Goal: Task Accomplishment & Management: Manage account settings

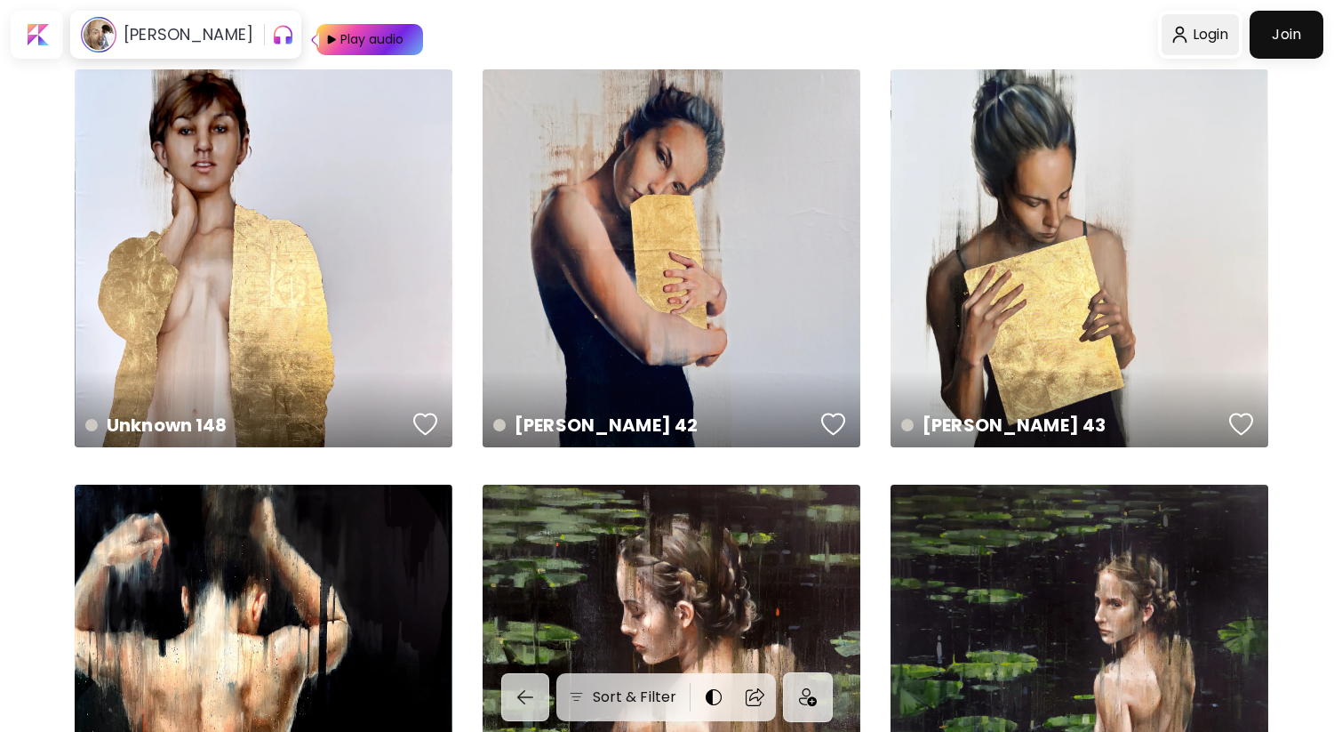
click at [1216, 37] on div at bounding box center [1200, 34] width 77 height 41
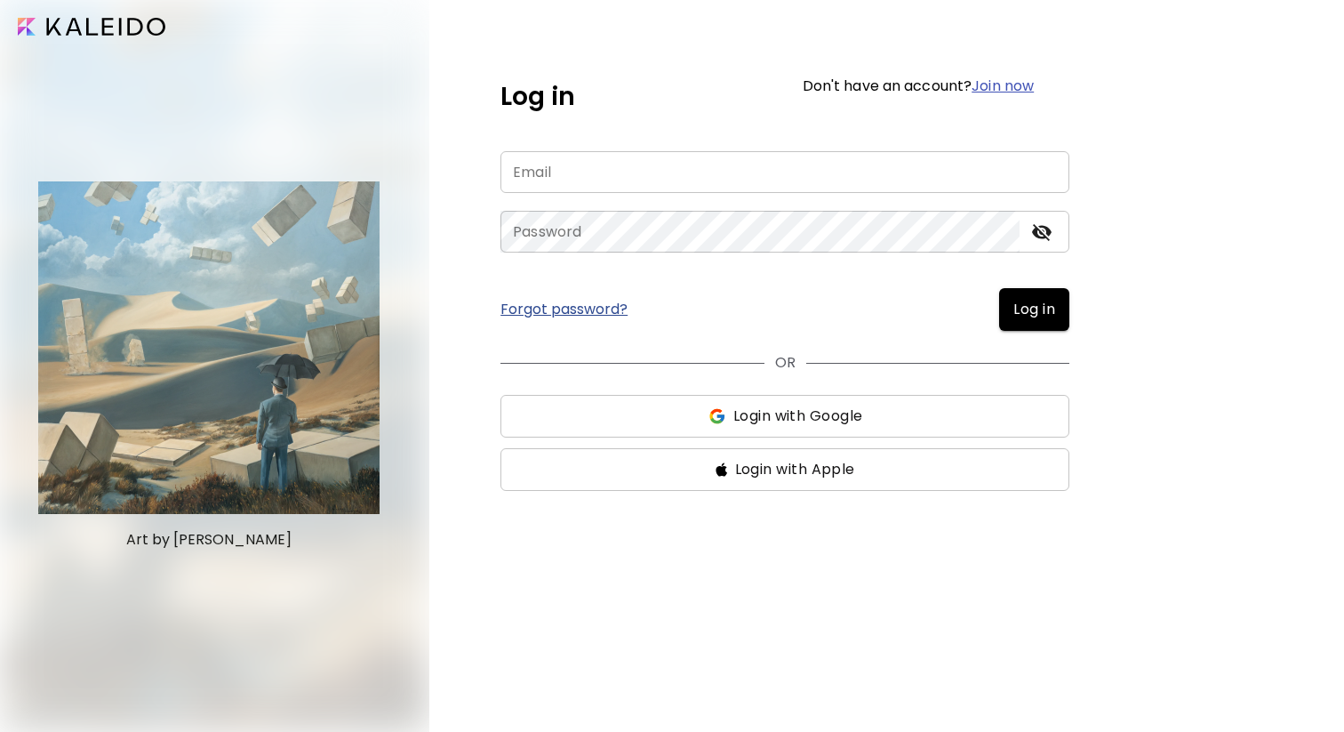
type input "**********"
click at [1048, 306] on span "Log in" at bounding box center [1034, 309] width 42 height 21
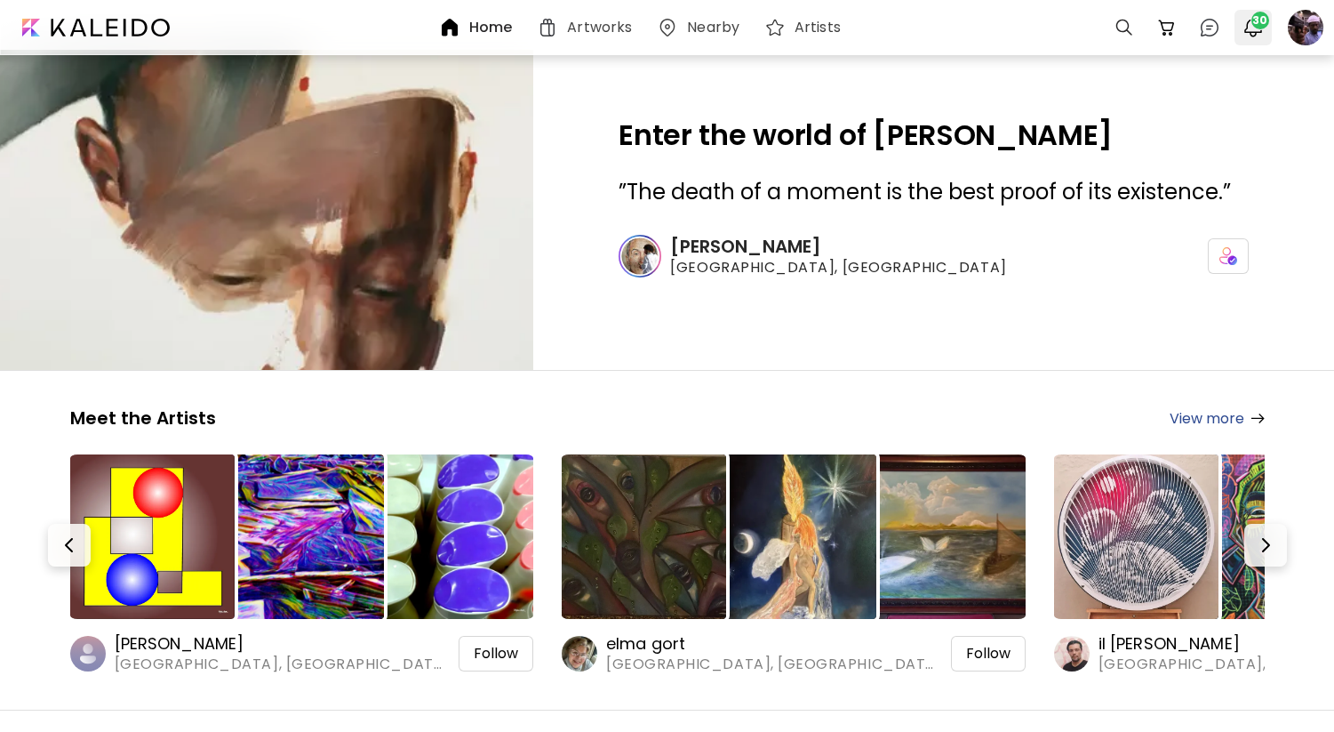
click at [1265, 38] on button "30" at bounding box center [1253, 27] width 30 height 30
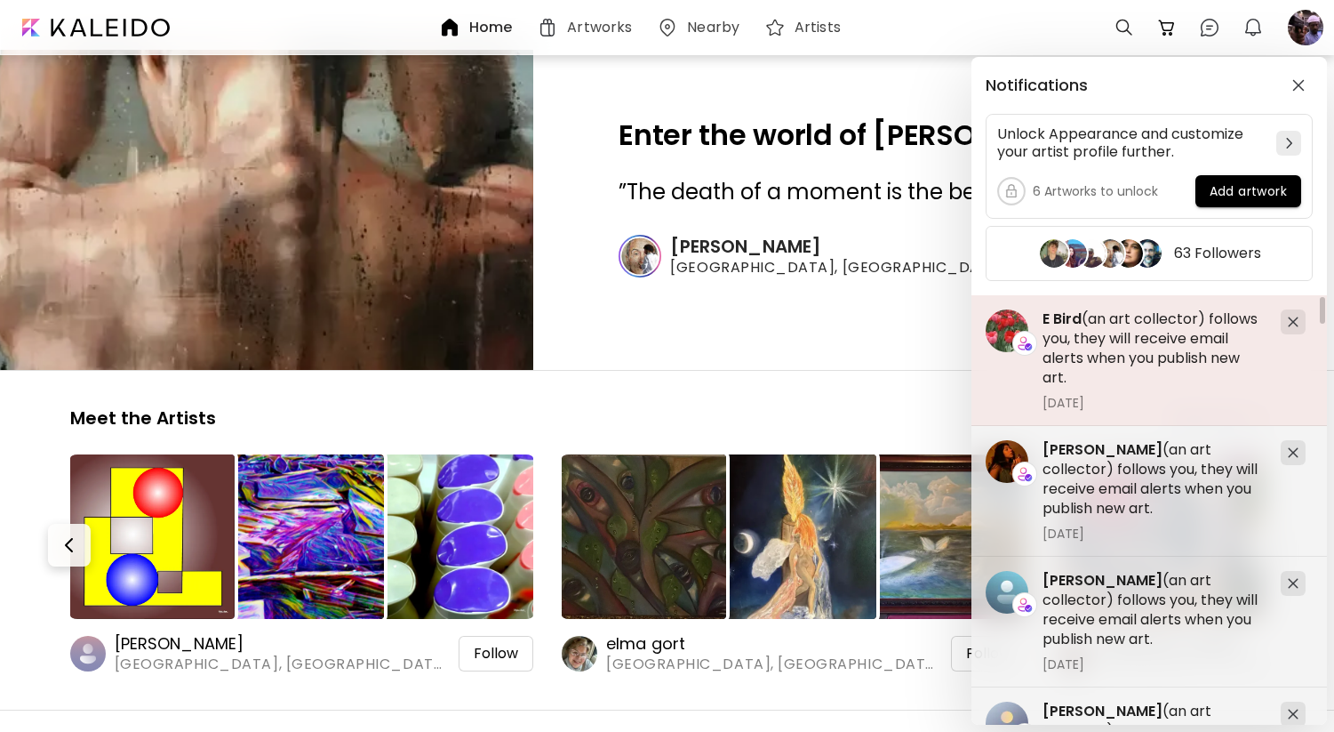
click at [1099, 355] on h5 "E Bird (an art collector) follows you, they will receive email alerts when you …" at bounding box center [1155, 348] width 224 height 78
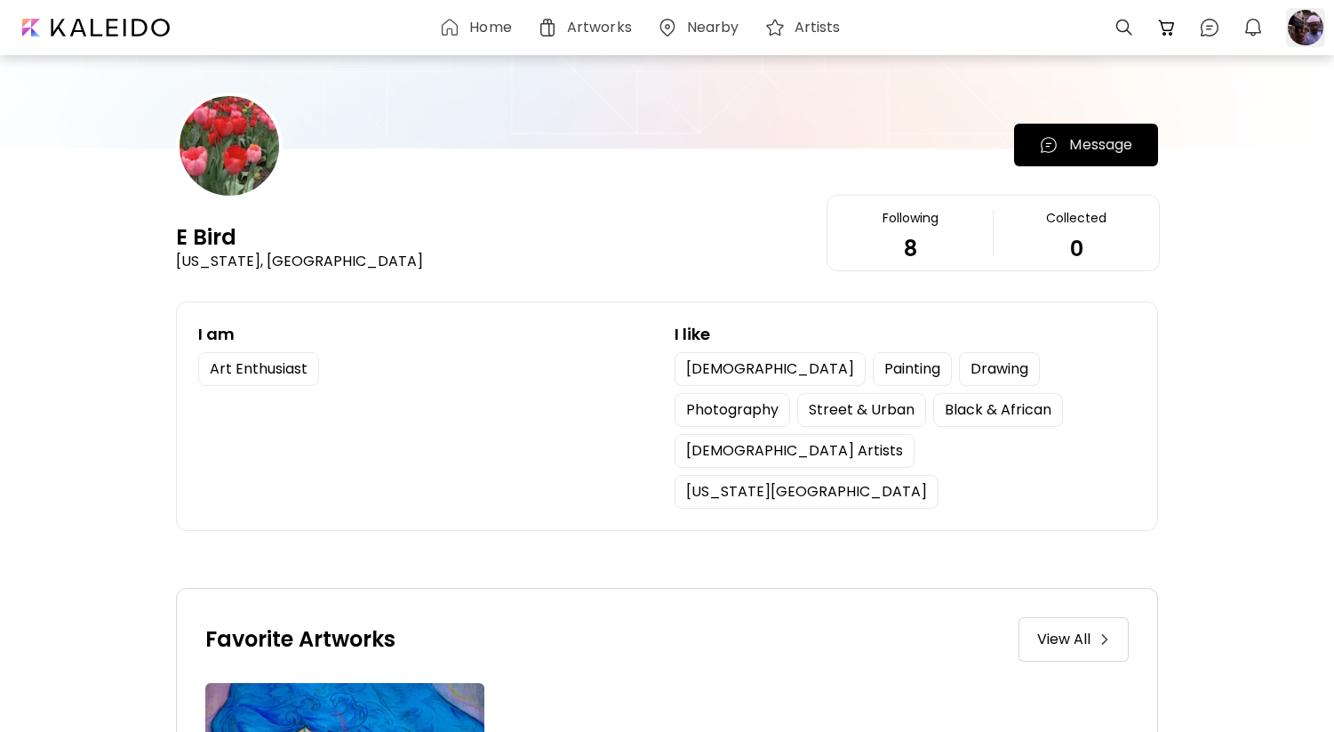
click at [1307, 20] on div at bounding box center [1305, 27] width 39 height 39
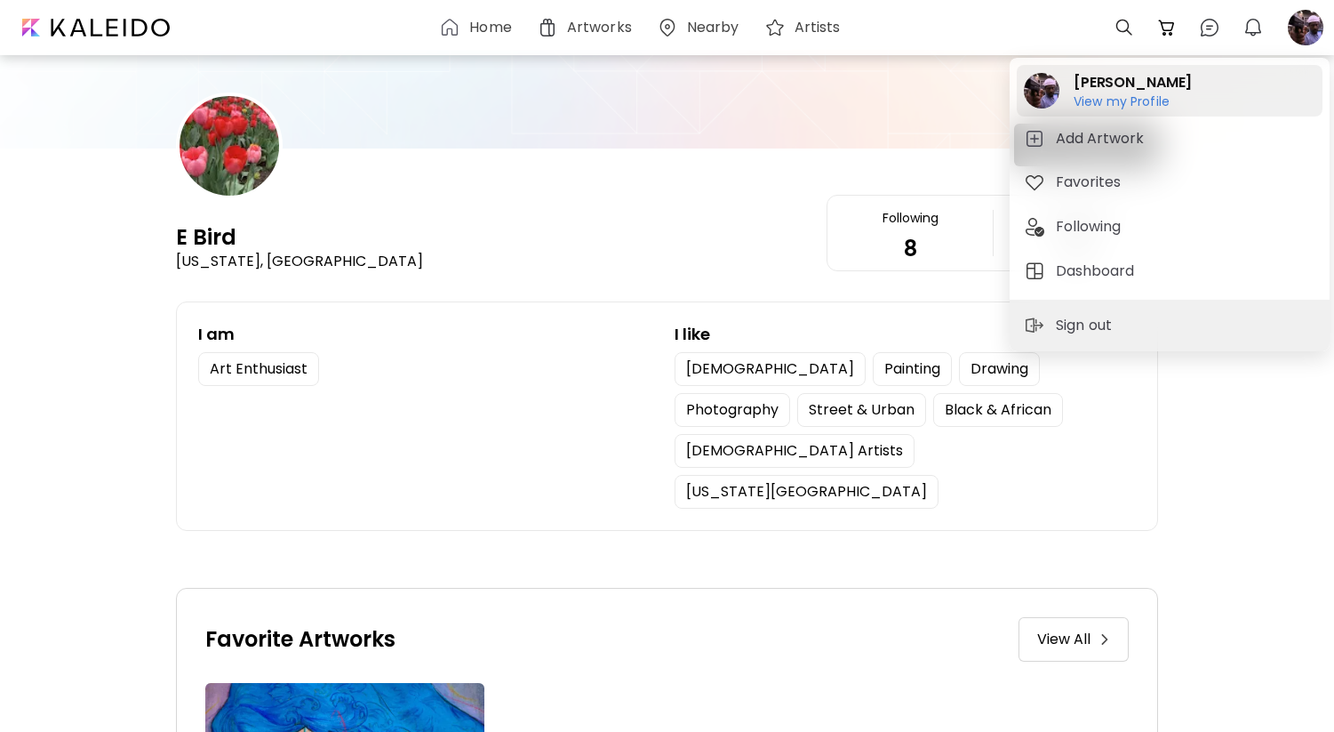
click at [1119, 105] on h6 "View my Profile" at bounding box center [1133, 101] width 118 height 16
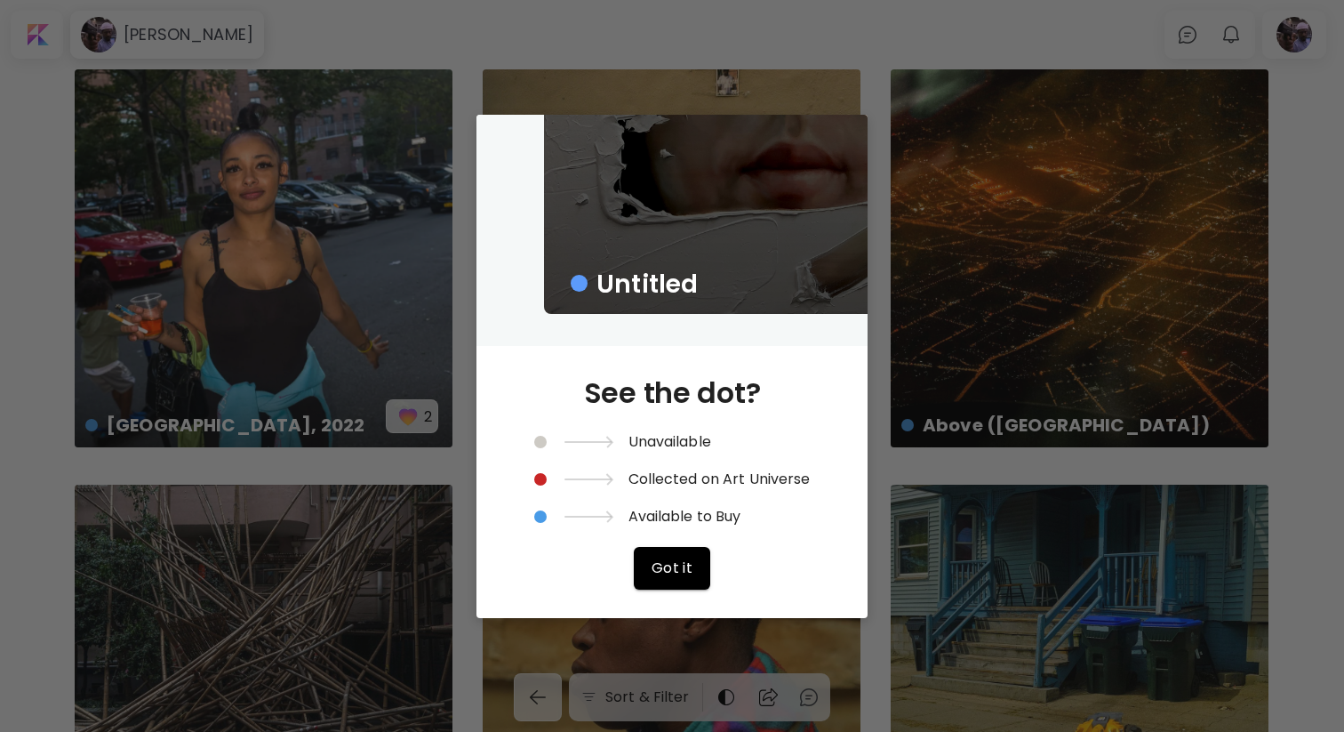
click at [900, 420] on div "Untitled See the dot? Unavailable Collected on Art Universe Available to Buy Go…" at bounding box center [672, 366] width 1344 height 732
click at [722, 574] on div "See the dot? Unavailable Collected on Art Universe Available to Buy Got it" at bounding box center [672, 482] width 276 height 272
click at [743, 636] on div "Untitled See the dot? Unavailable Collected on Art Universe Available to Buy Go…" at bounding box center [672, 366] width 1344 height 732
click at [880, 124] on div "Untitled See the dot? Unavailable Collected on Art Universe Available to Buy Go…" at bounding box center [672, 366] width 1344 height 732
click at [176, 223] on div "Untitled See the dot? Unavailable Collected on Art Universe Available to Buy Go…" at bounding box center [672, 366] width 1344 height 732
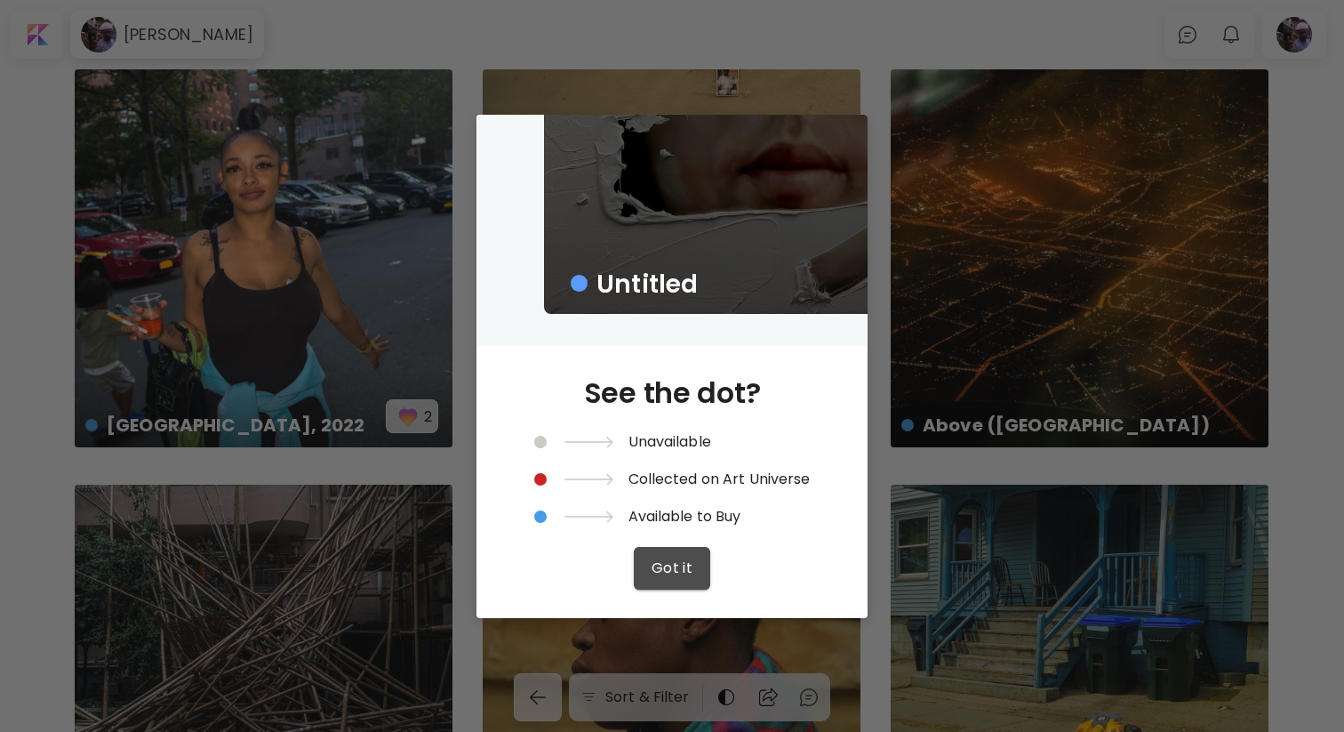
click at [648, 565] on button "Got it" at bounding box center [672, 568] width 77 height 43
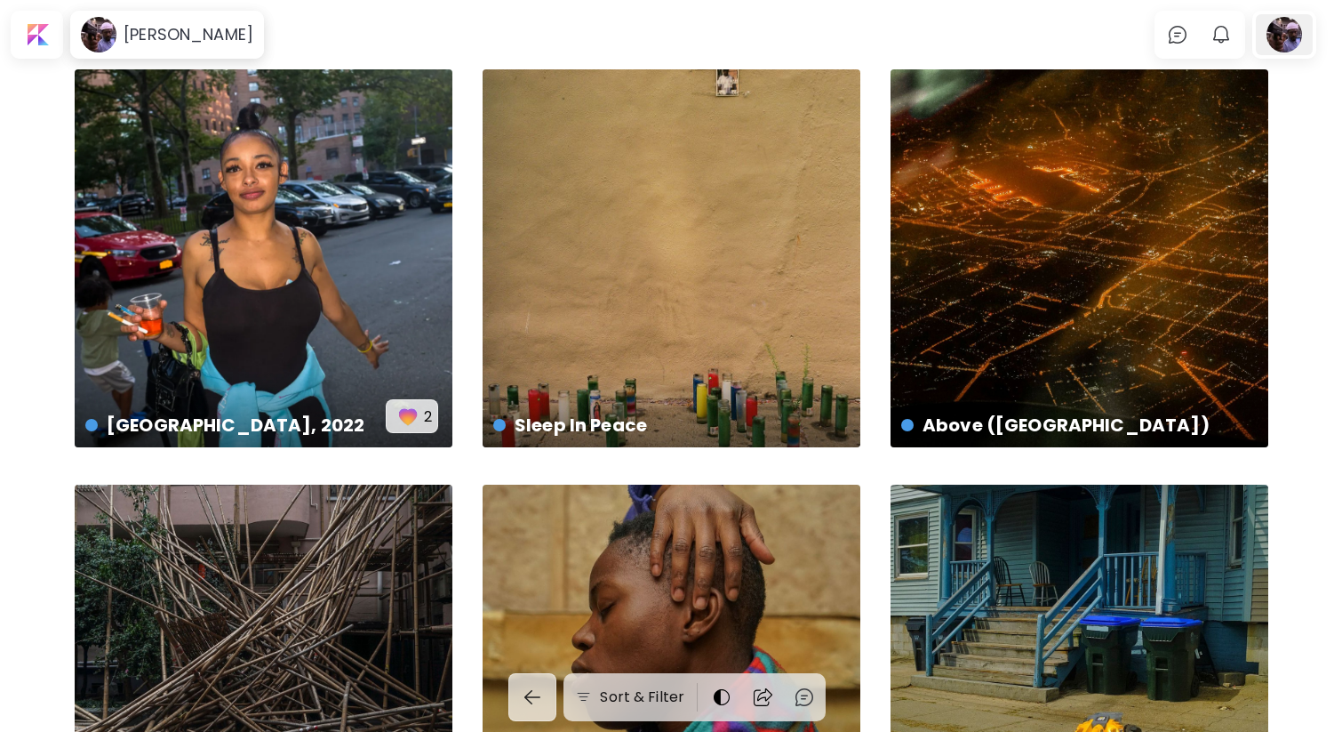
click at [1301, 36] on div at bounding box center [1284, 34] width 57 height 41
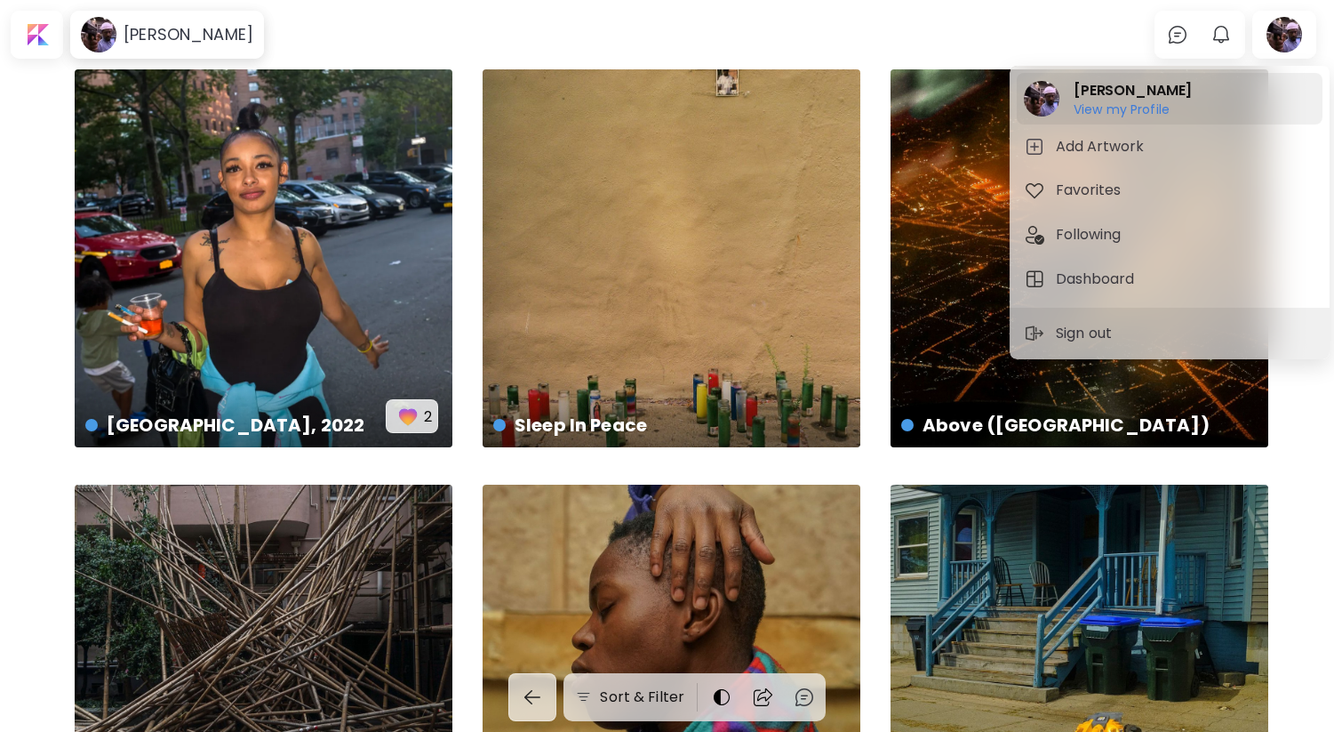
click at [1160, 105] on h6 "View my Profile" at bounding box center [1133, 109] width 118 height 16
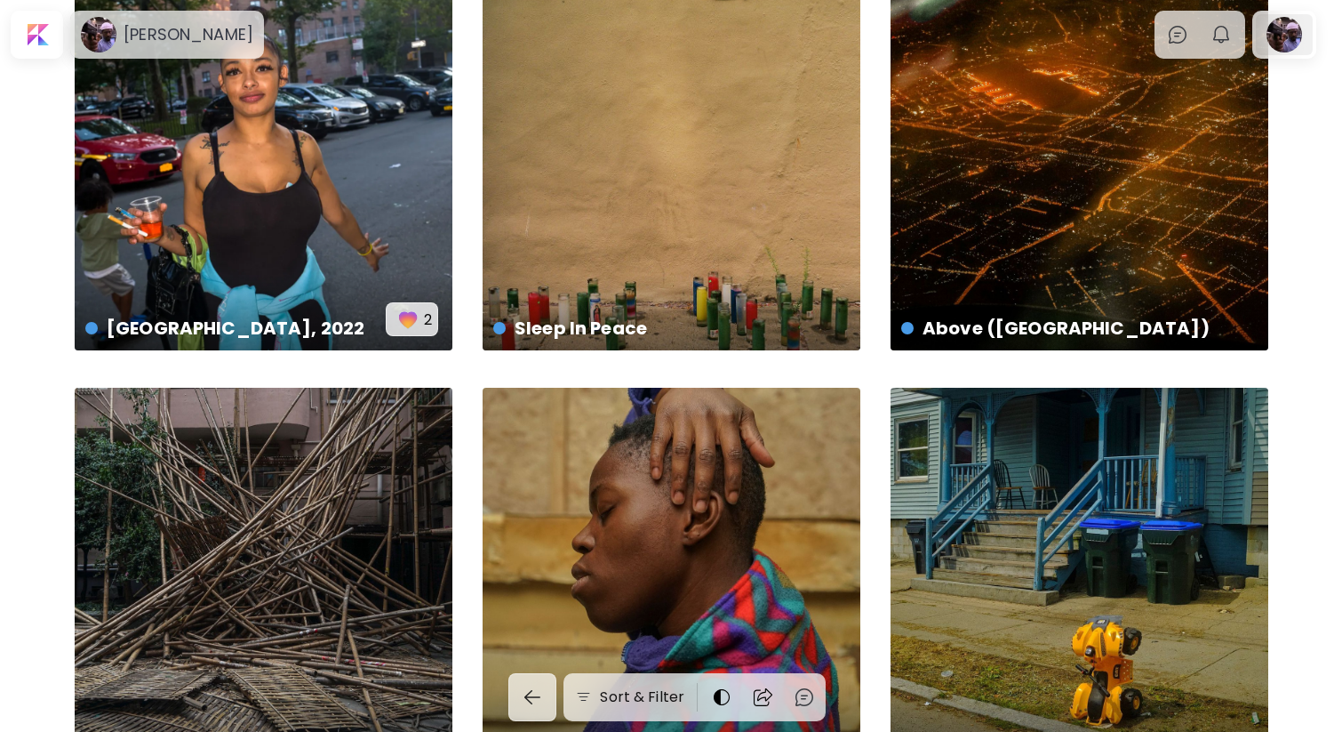
scroll to position [228, 0]
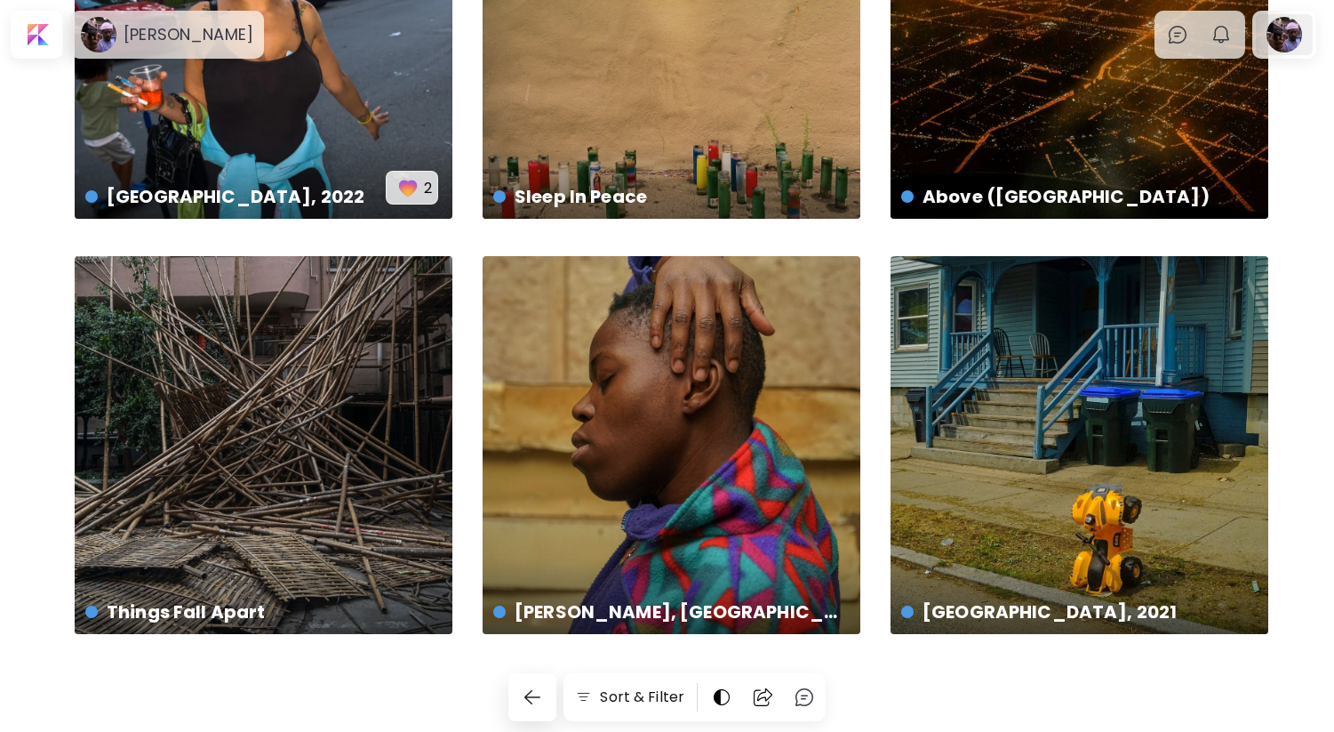
click at [1287, 52] on div at bounding box center [1284, 34] width 57 height 41
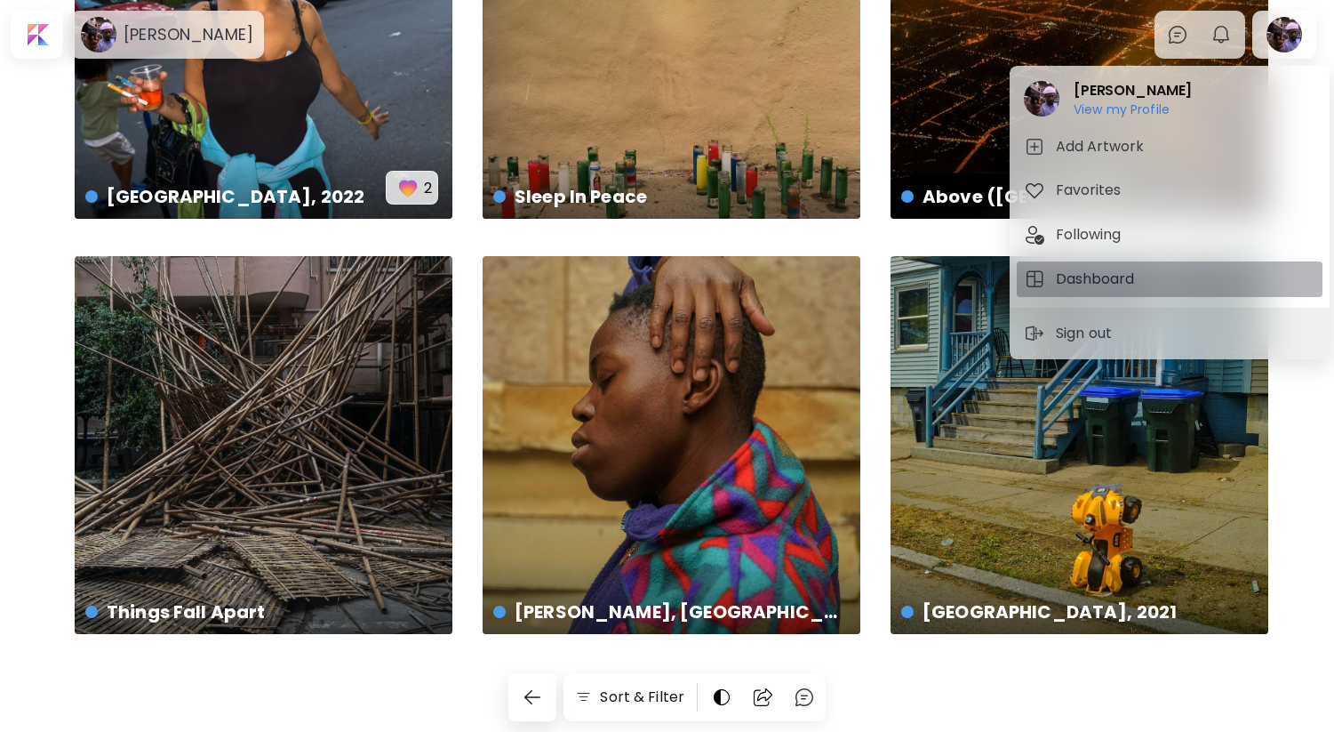
click at [1094, 275] on h5 "Dashboard" at bounding box center [1098, 278] width 84 height 21
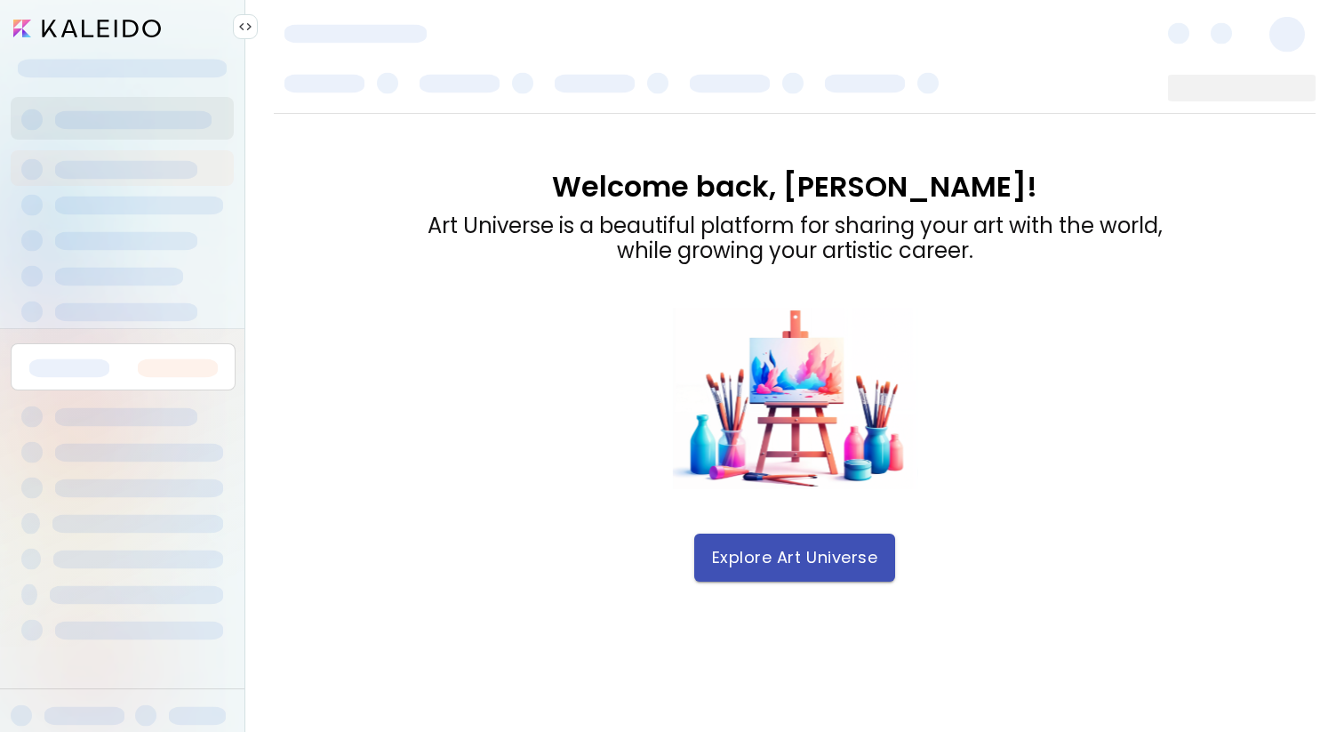
click at [729, 540] on button "Explore Art Universe" at bounding box center [794, 557] width 201 height 48
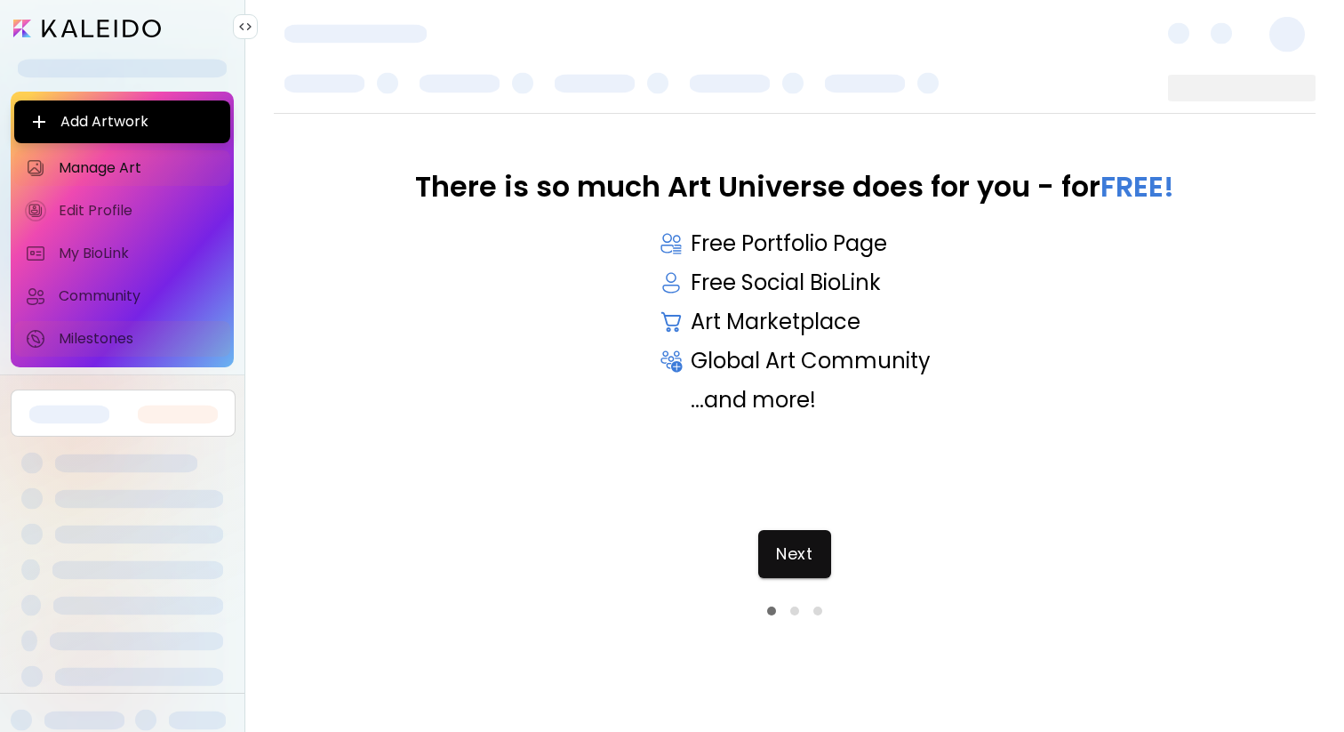
click at [132, 344] on span "Milestones" at bounding box center [139, 339] width 161 height 18
click at [115, 21] on input "image" at bounding box center [87, 29] width 148 height 18
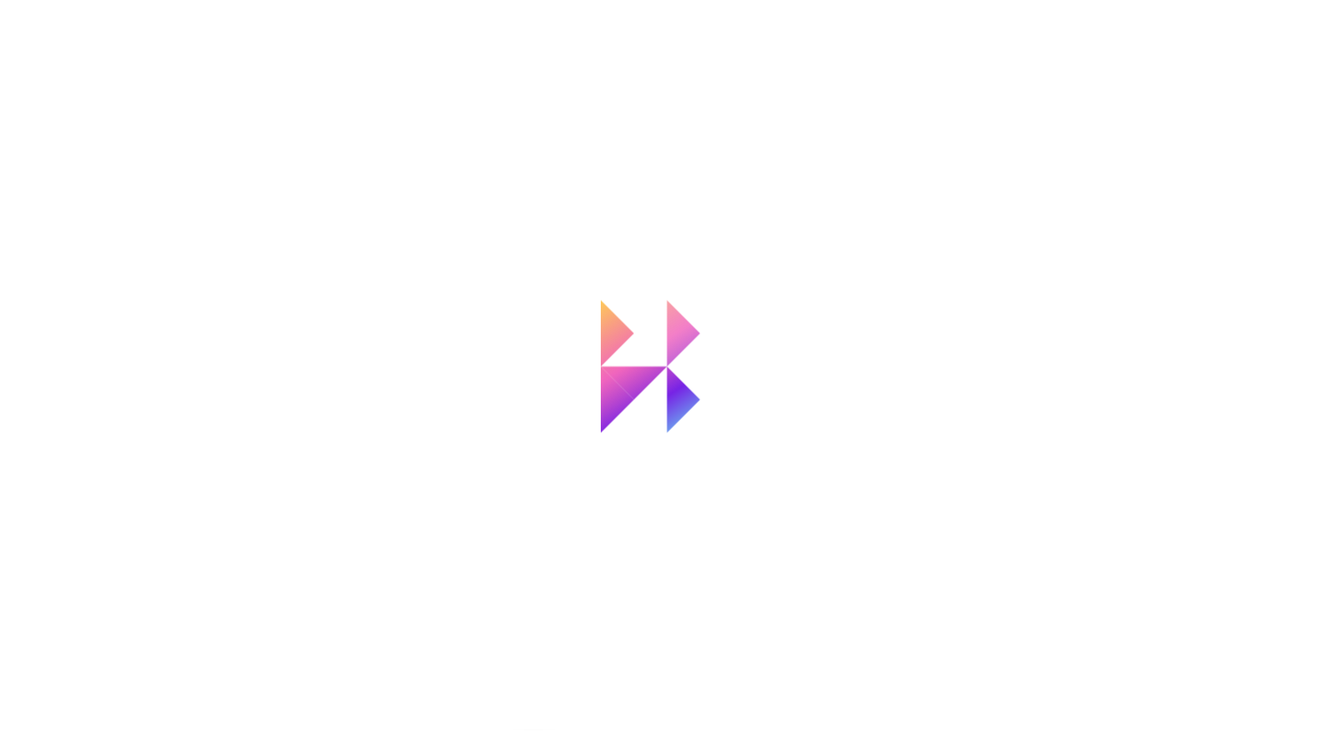
scroll to position [228, 0]
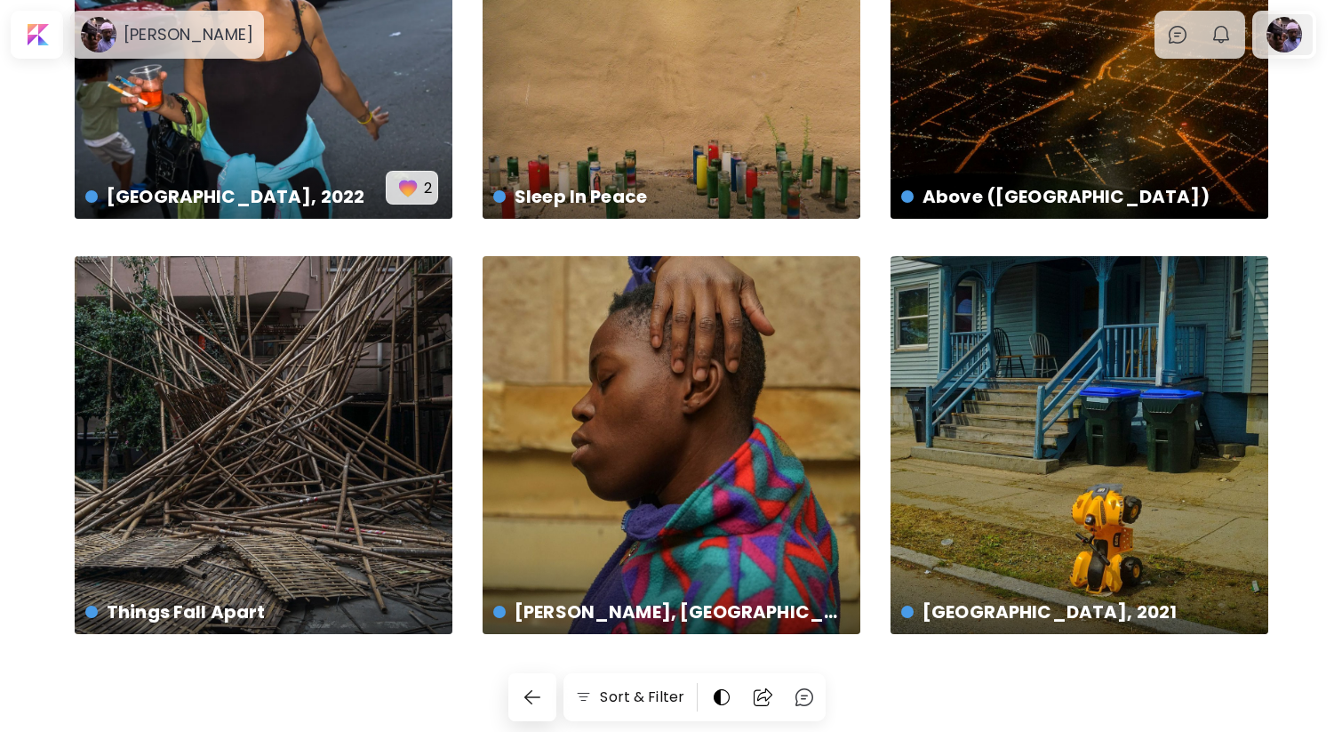
click at [1289, 34] on div at bounding box center [1284, 34] width 57 height 41
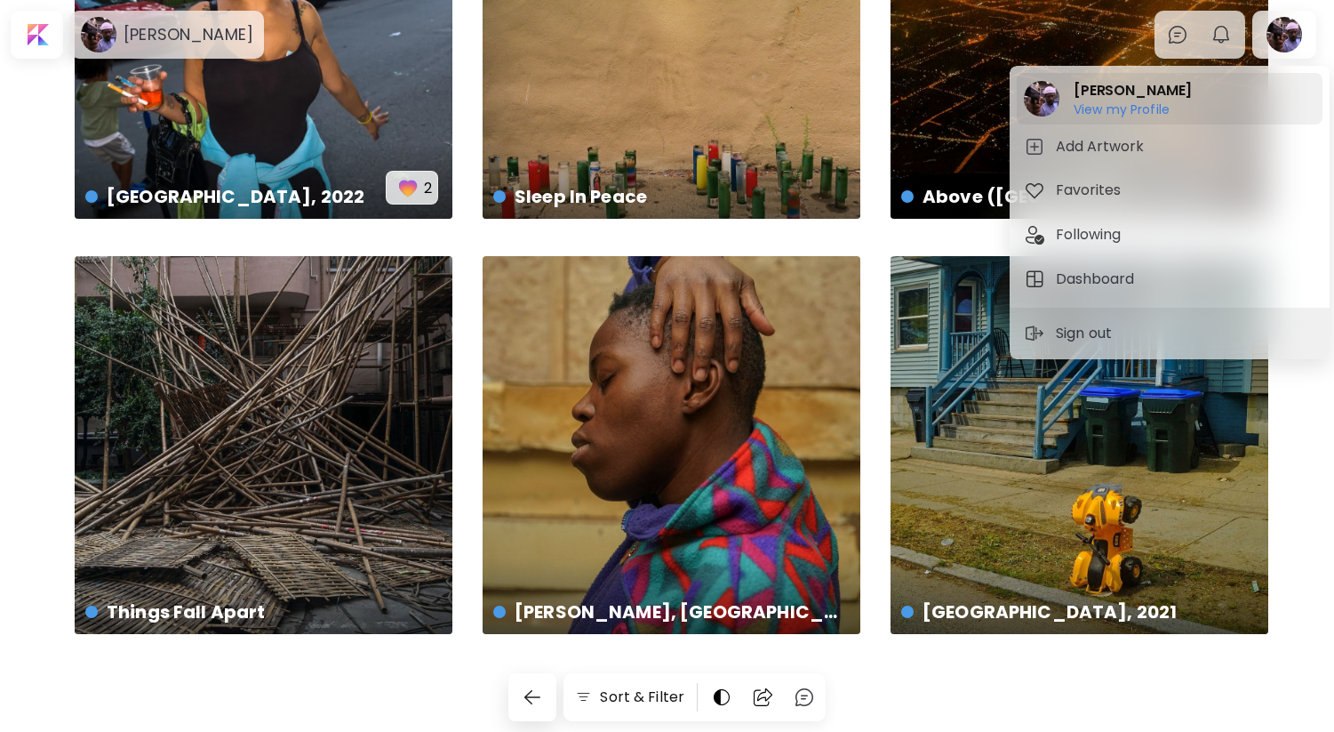
click at [1113, 105] on h6 "View my Profile" at bounding box center [1133, 109] width 118 height 16
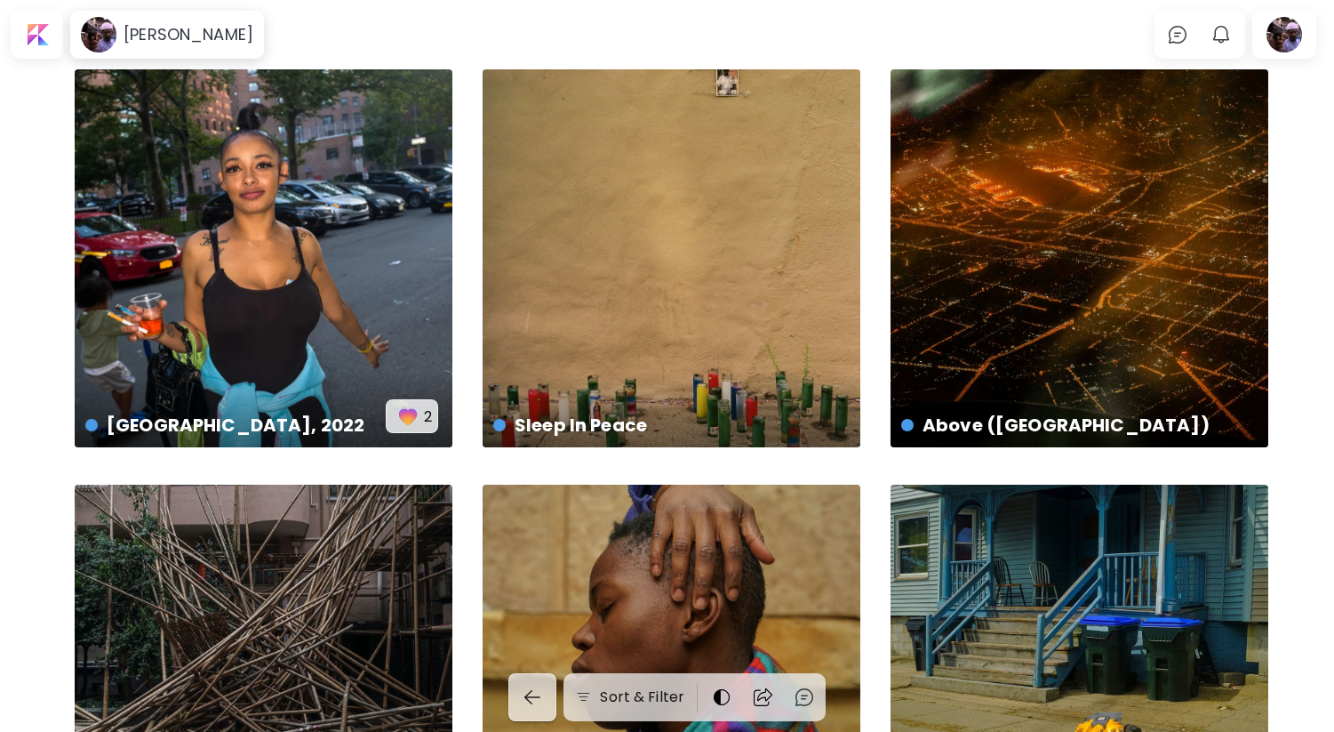
click at [535, 704] on img "button" at bounding box center [532, 696] width 21 height 21
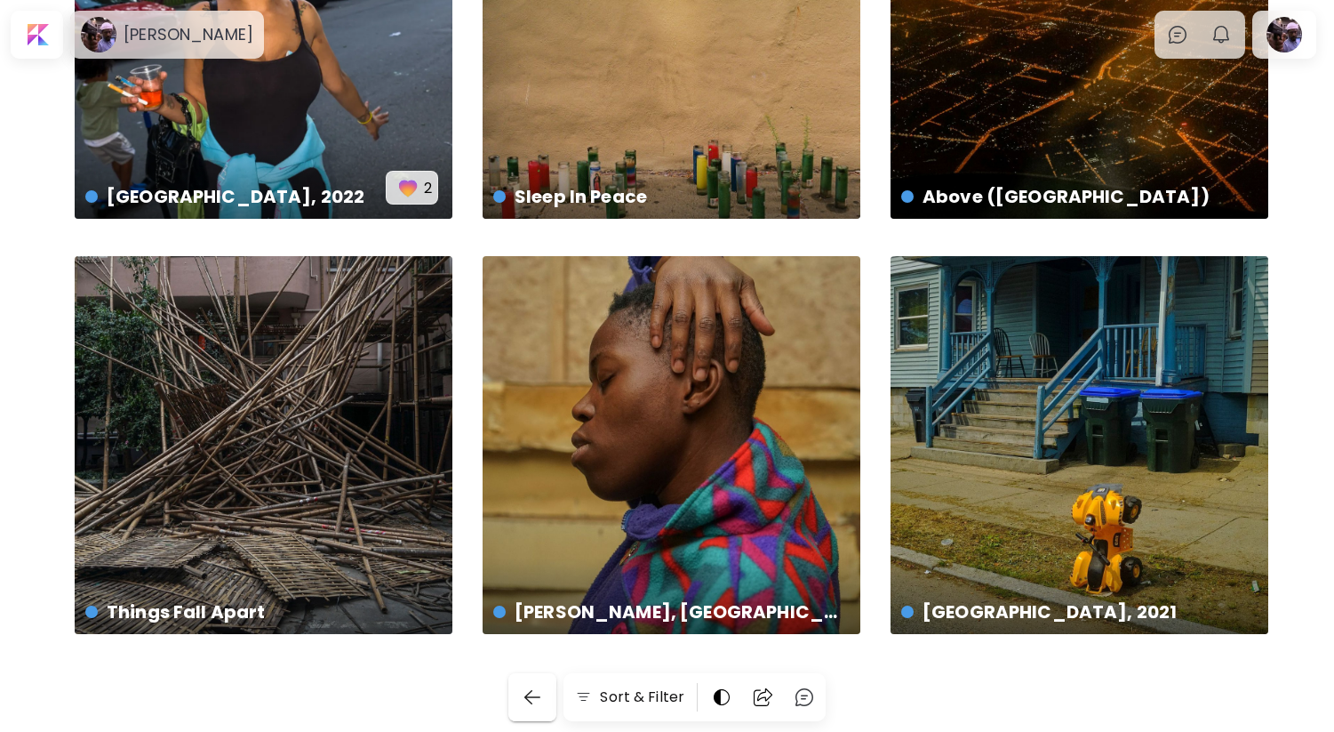
click at [535, 704] on img "button" at bounding box center [532, 696] width 21 height 21
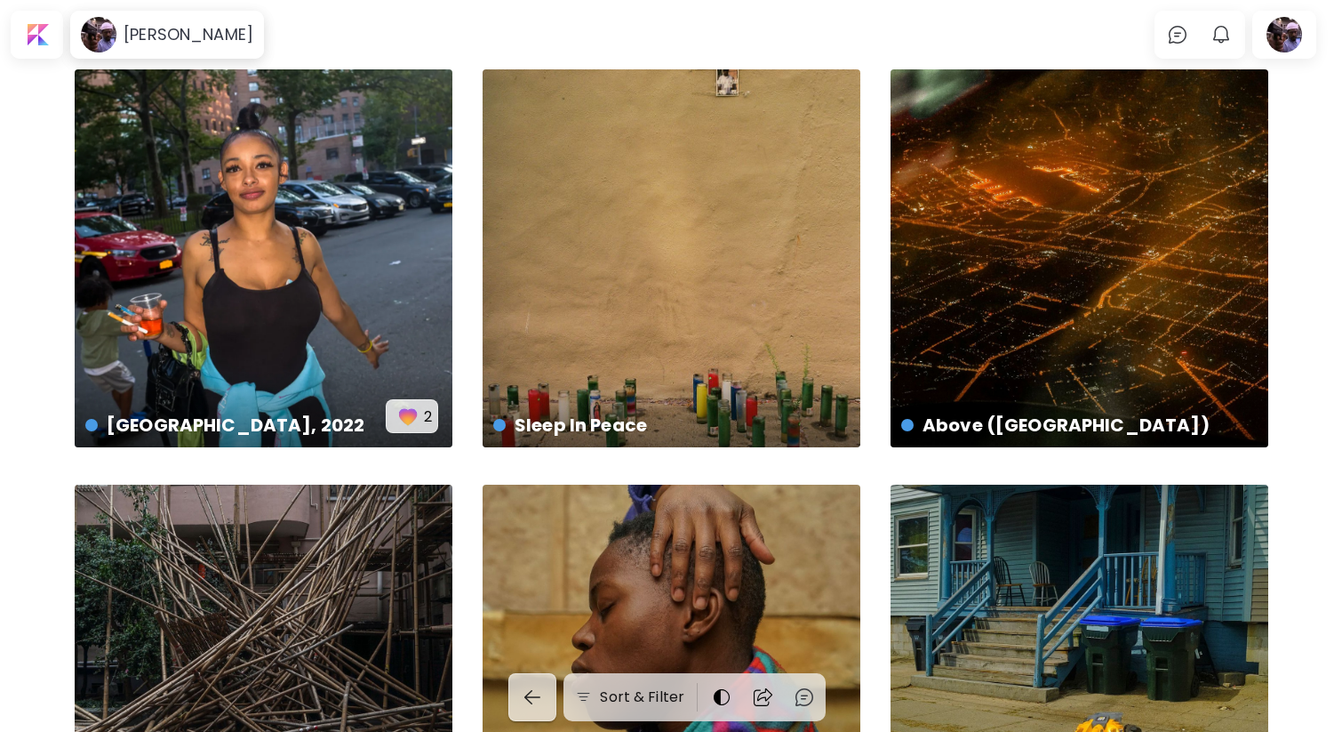
click at [535, 704] on img "button" at bounding box center [532, 696] width 21 height 21
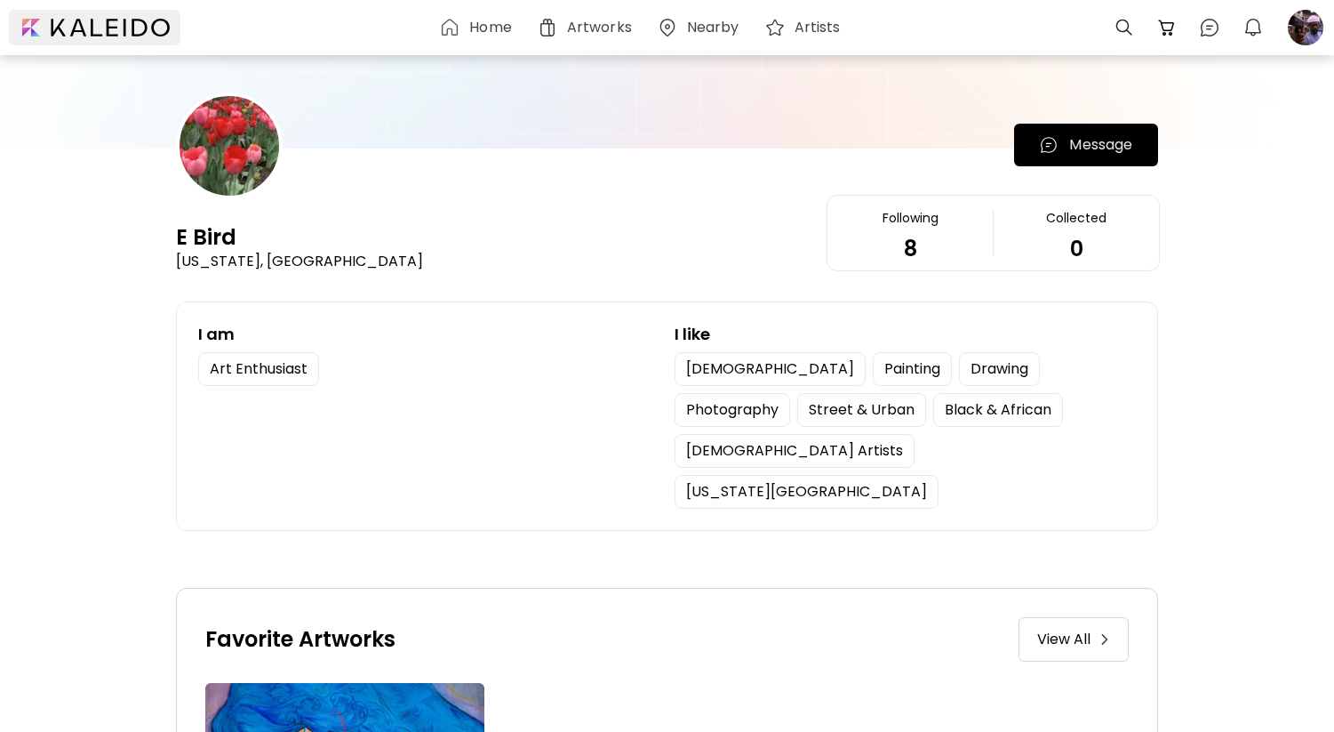
click at [155, 28] on div at bounding box center [95, 28] width 172 height 36
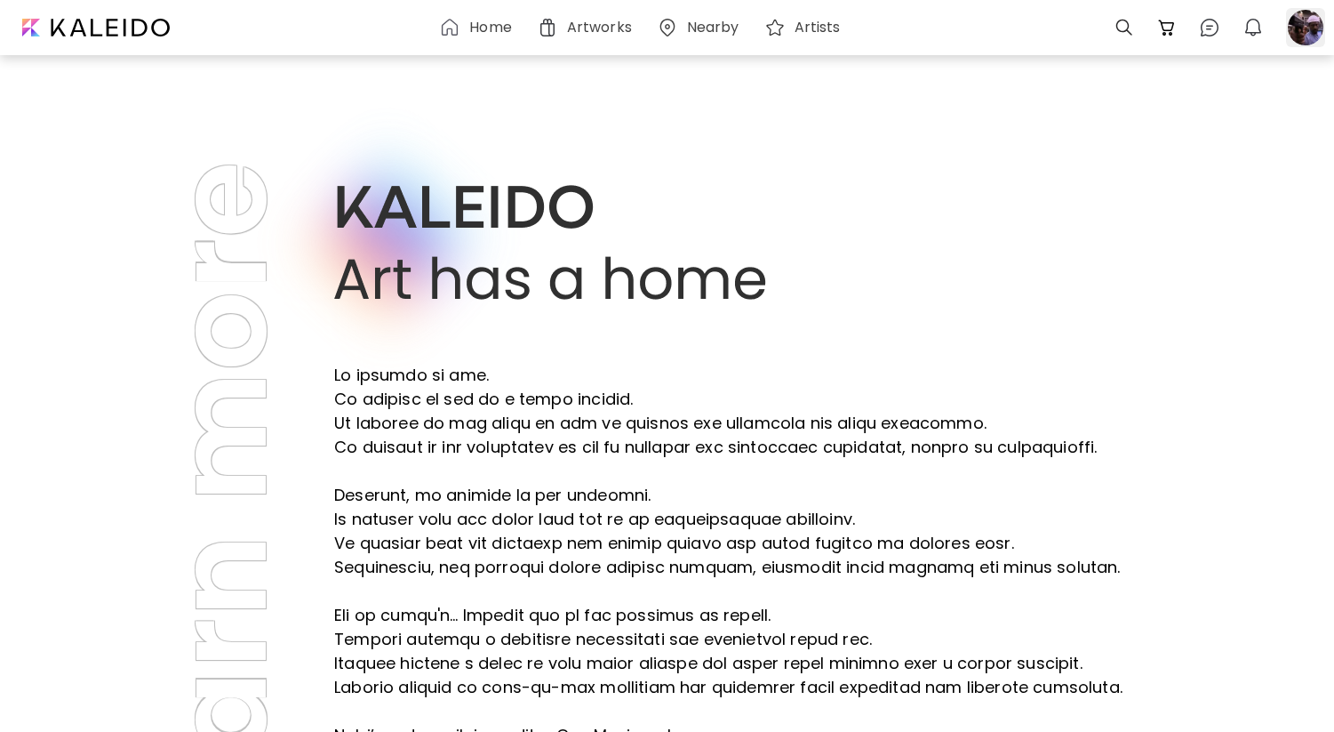
click at [1306, 39] on div at bounding box center [1305, 27] width 39 height 39
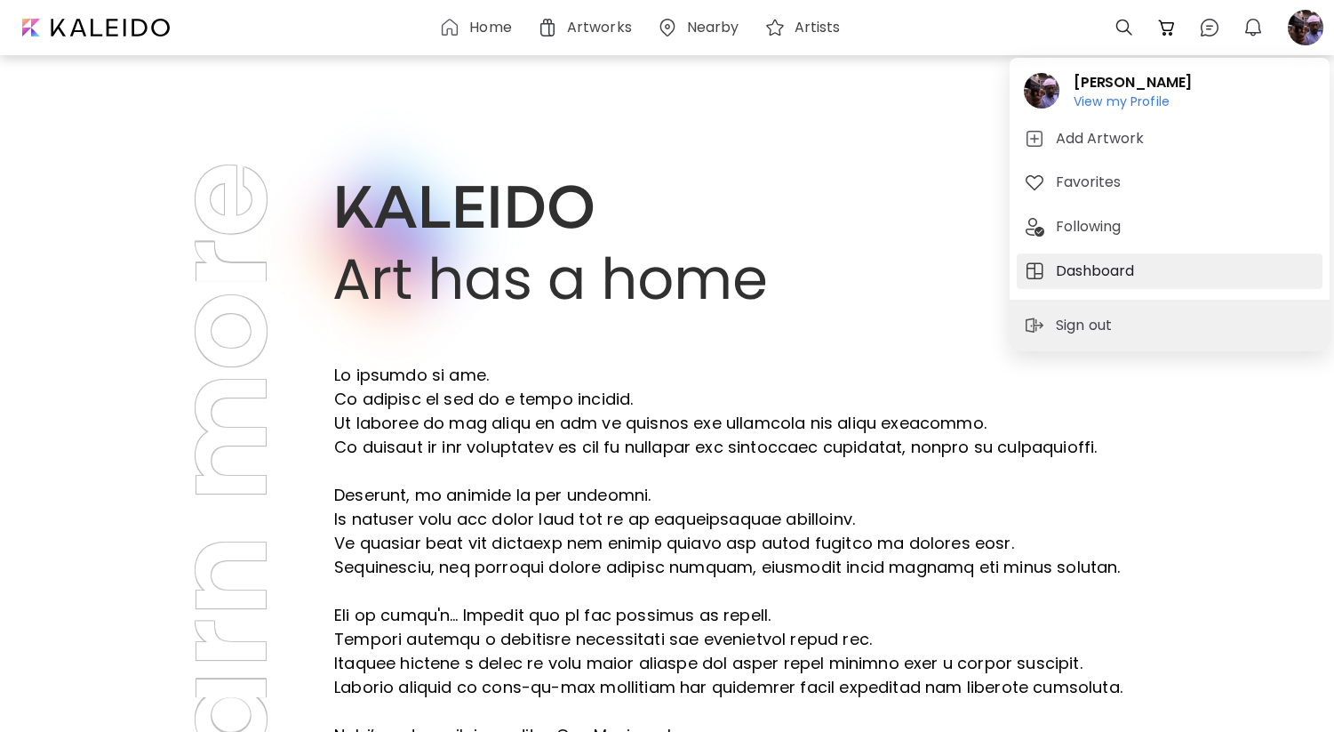
click at [1128, 274] on h5 "Dashboard" at bounding box center [1098, 270] width 84 height 21
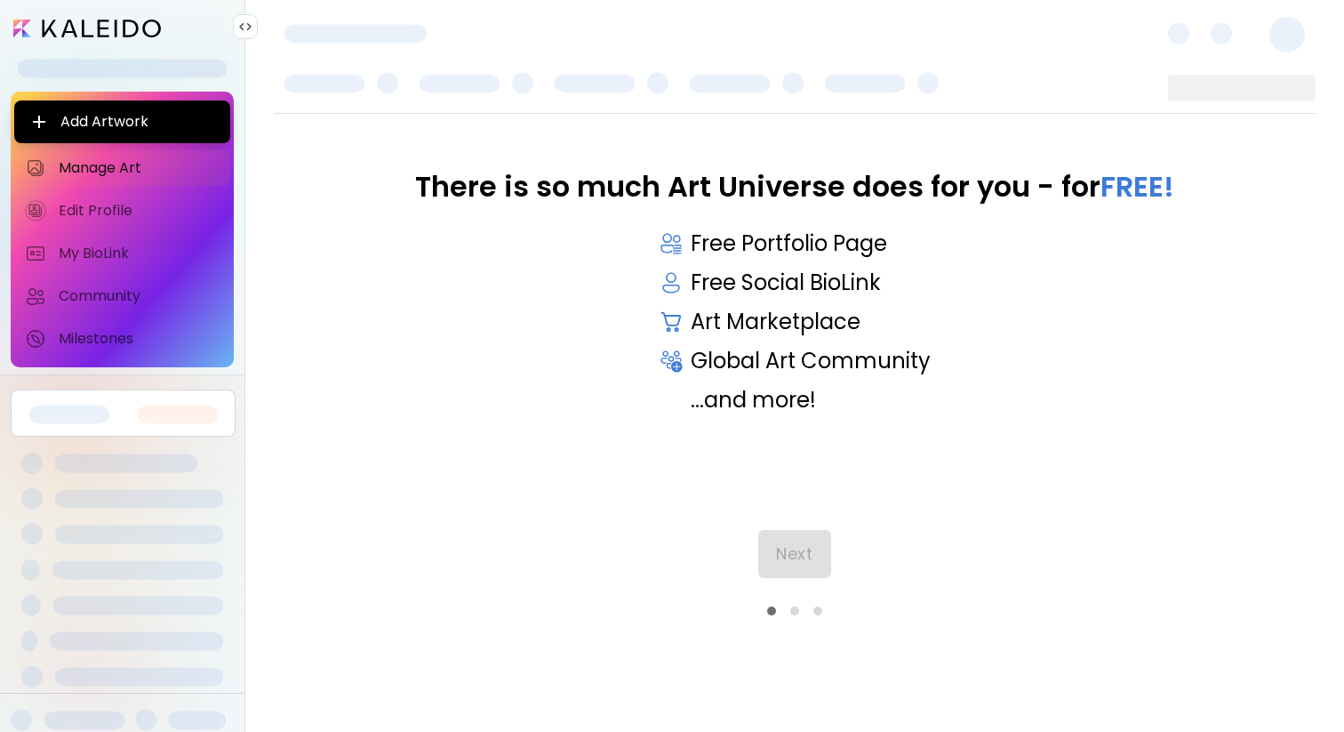
click at [796, 612] on div at bounding box center [794, 610] width 9 height 9
click at [797, 557] on div "Next" at bounding box center [795, 572] width 1042 height 85
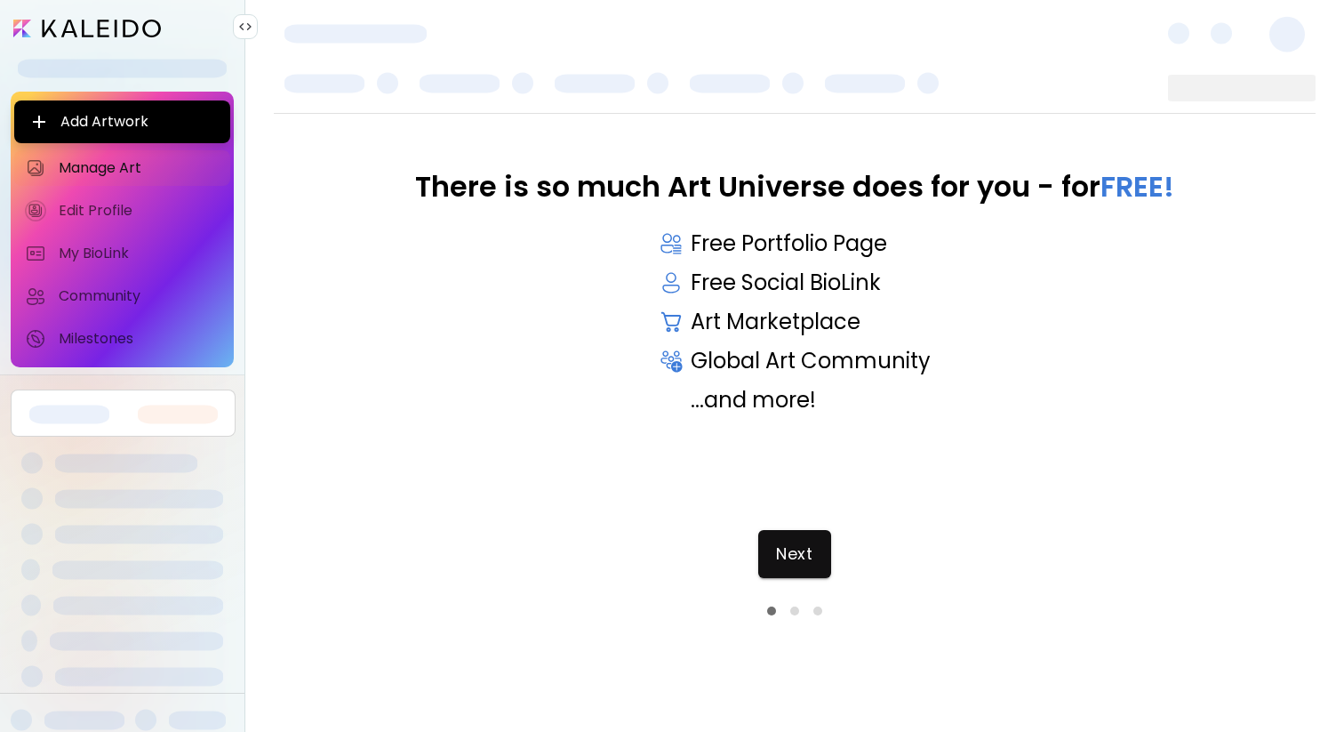
click at [797, 557] on span "Next" at bounding box center [794, 554] width 36 height 20
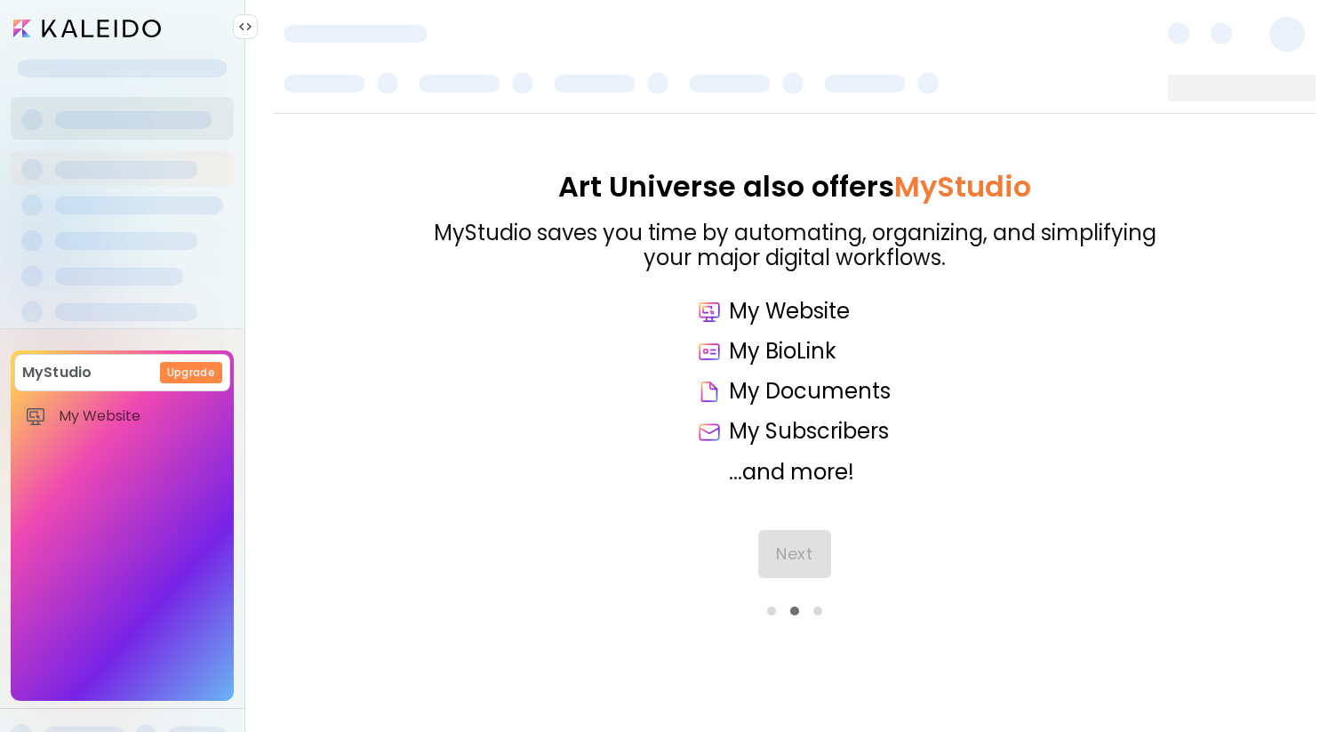
click at [797, 557] on div "Next" at bounding box center [795, 572] width 1042 height 85
click at [788, 419] on div "My Subscribers" at bounding box center [795, 432] width 196 height 26
click at [788, 422] on div "My Subscribers" at bounding box center [795, 432] width 196 height 26
click at [791, 555] on div "Next" at bounding box center [795, 572] width 1042 height 85
click at [793, 559] on span "Next" at bounding box center [794, 554] width 36 height 20
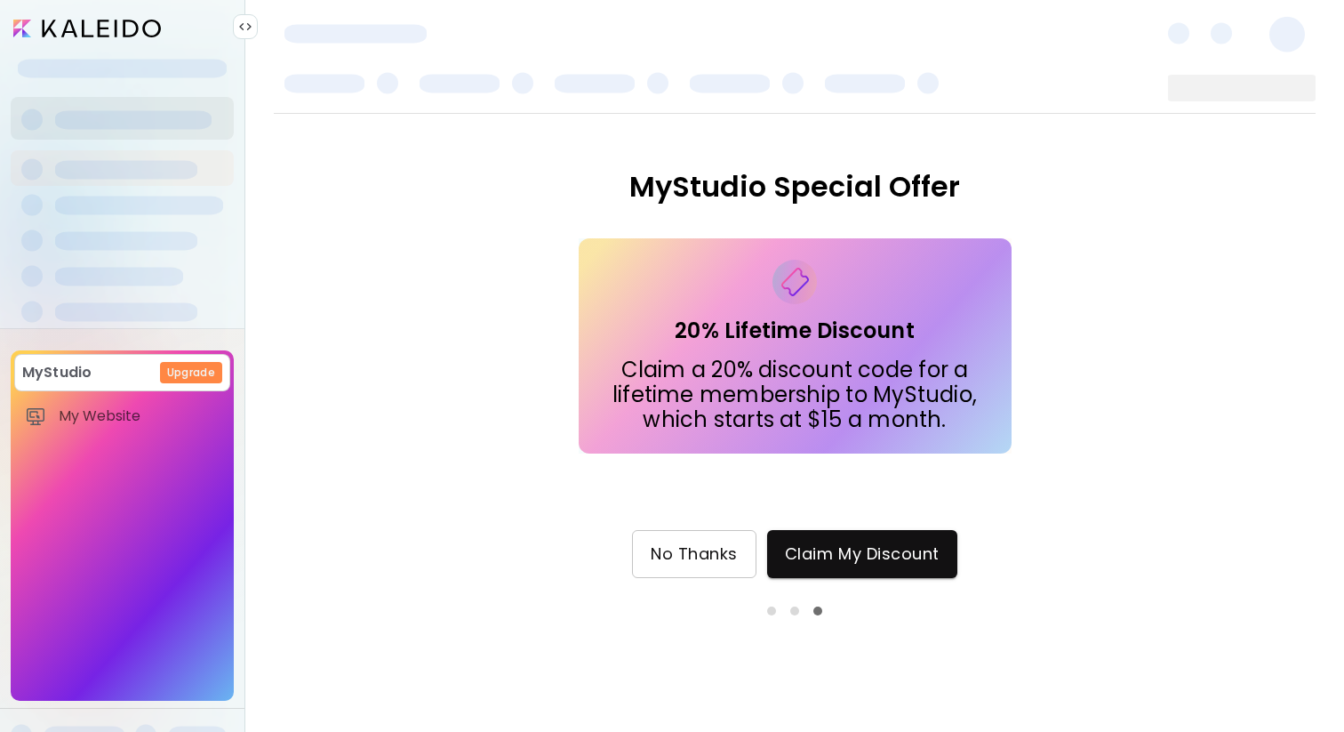
click at [710, 562] on span "No Thanks" at bounding box center [694, 554] width 87 height 20
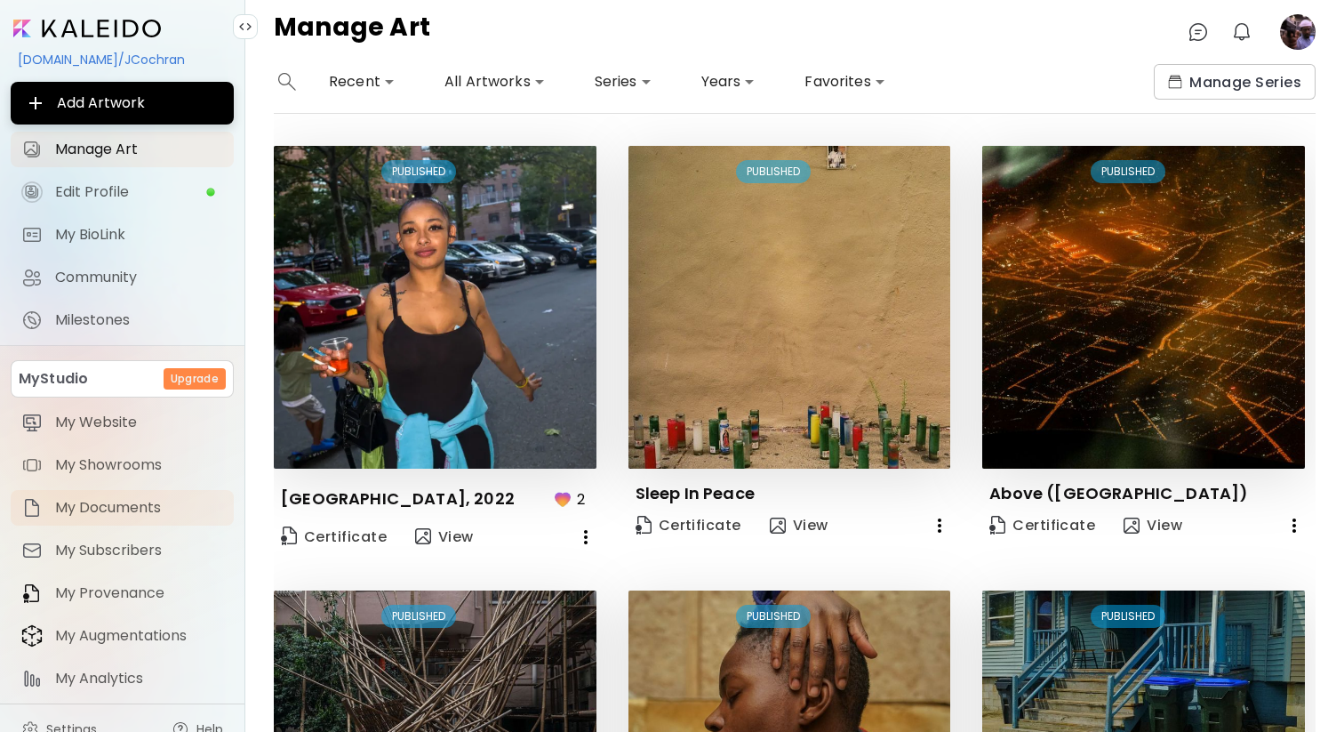
scroll to position [22, 0]
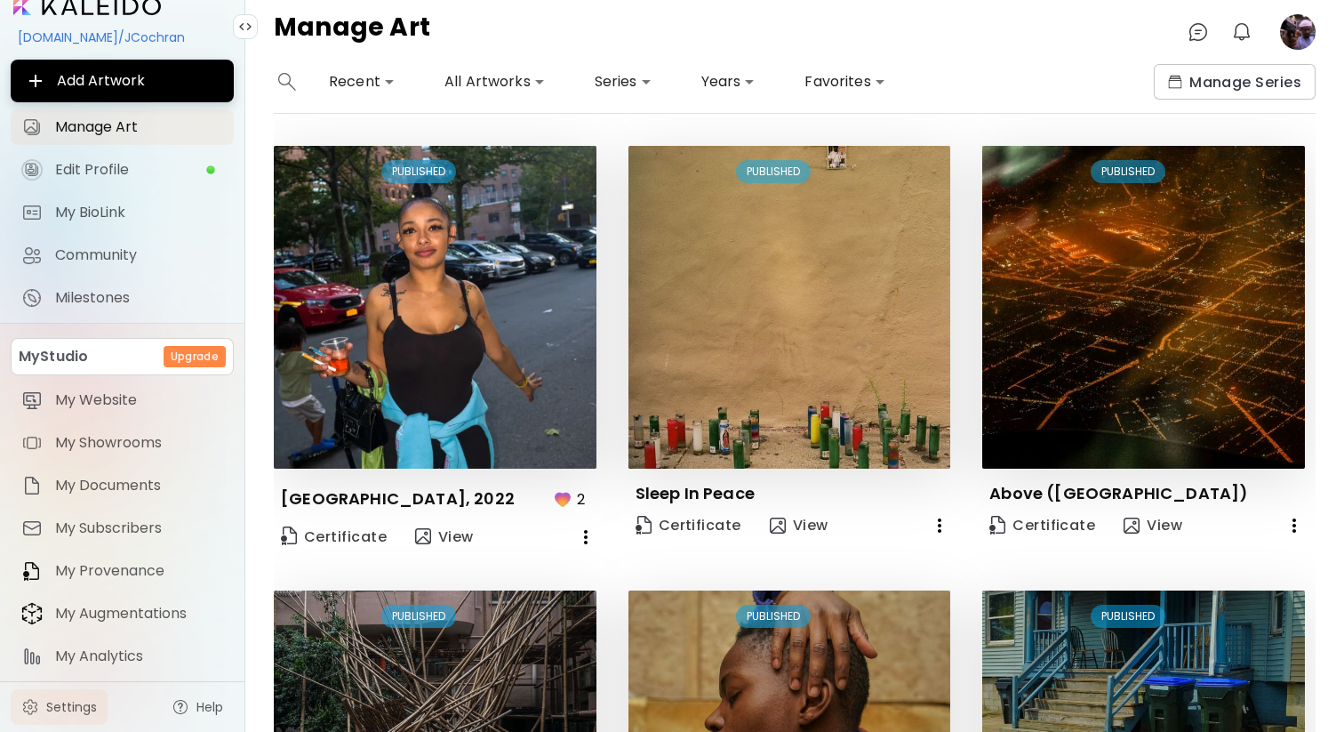
click at [58, 702] on span "Settings" at bounding box center [71, 707] width 51 height 18
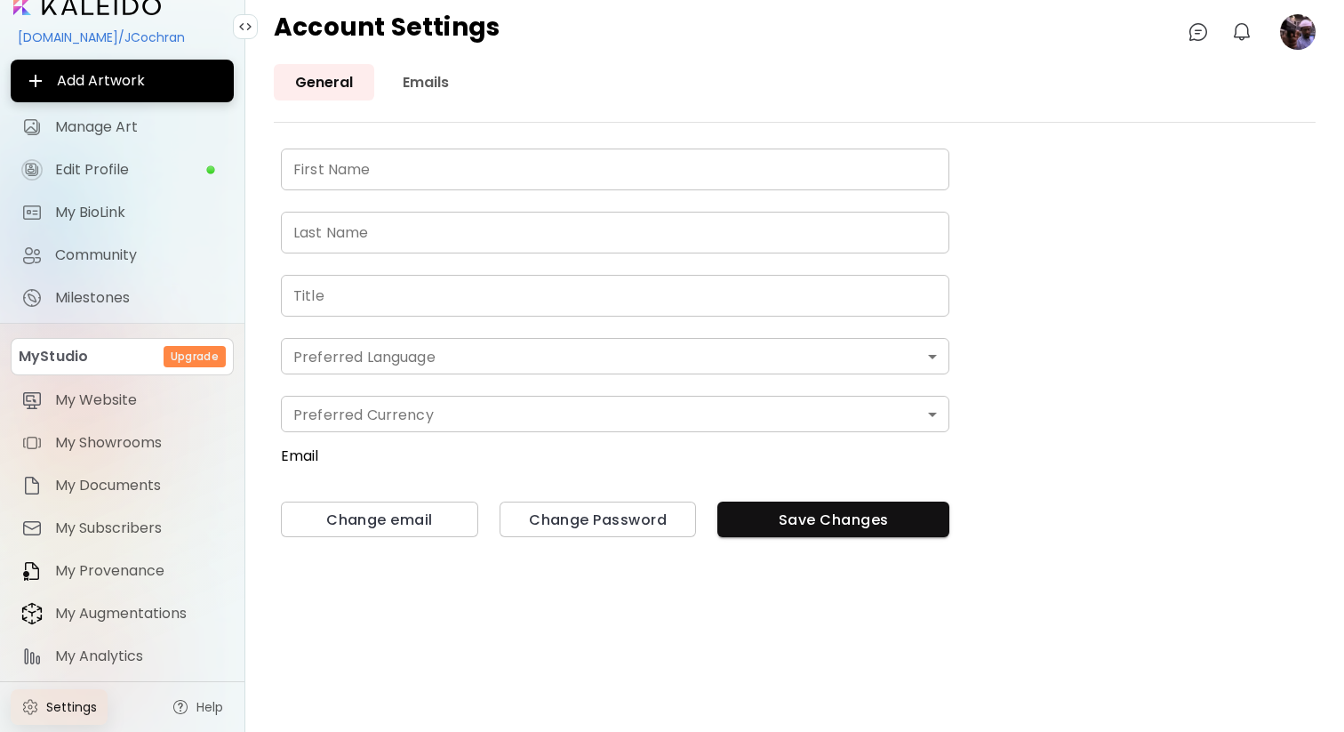
type input "******"
type input "*******"
type input "**********"
type input "*******"
type input "*"
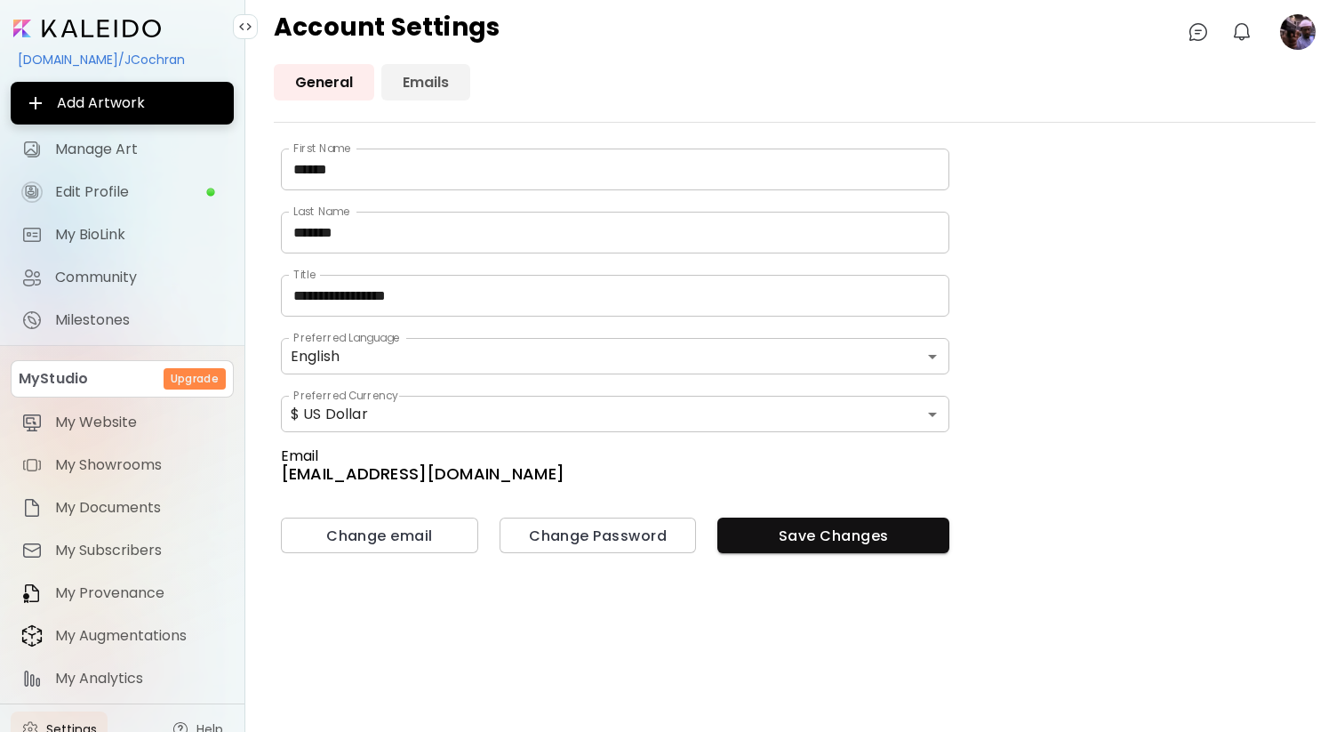
click at [428, 79] on link "Emails" at bounding box center [425, 82] width 89 height 36
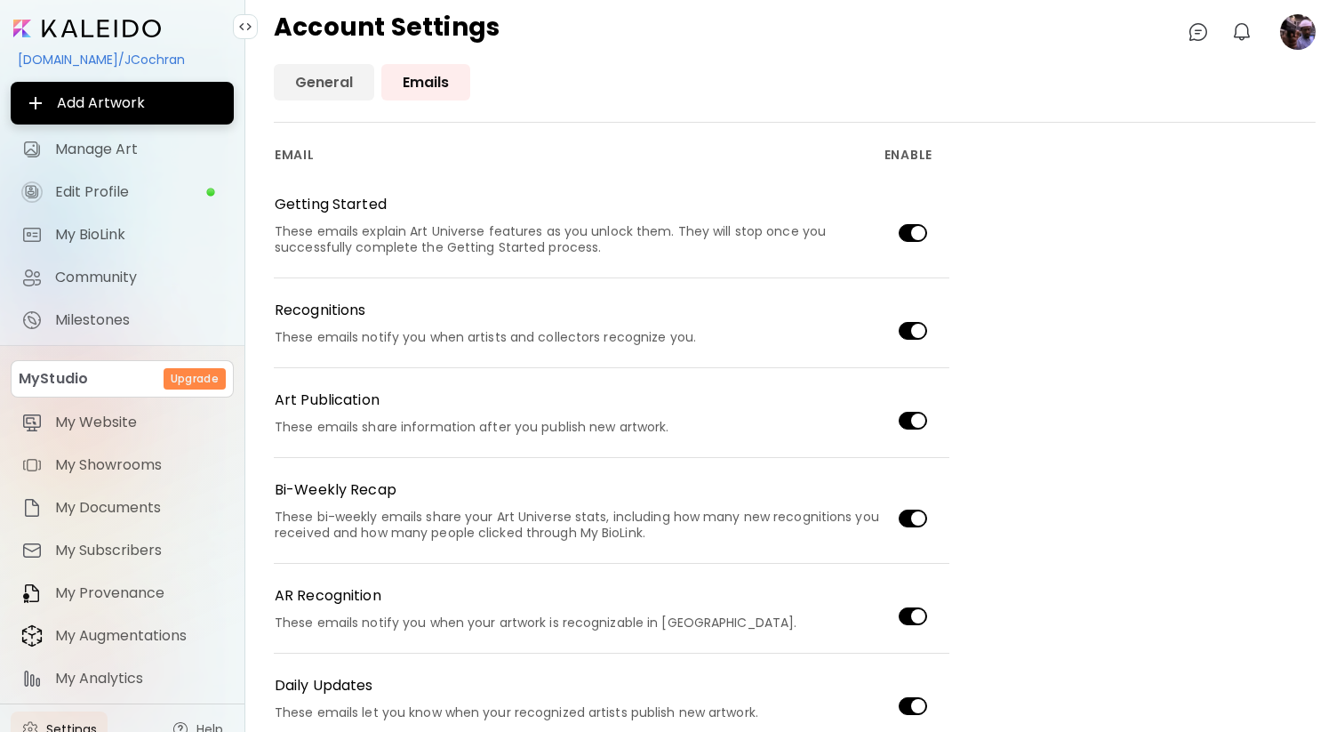
click at [336, 71] on link "General" at bounding box center [324, 82] width 100 height 36
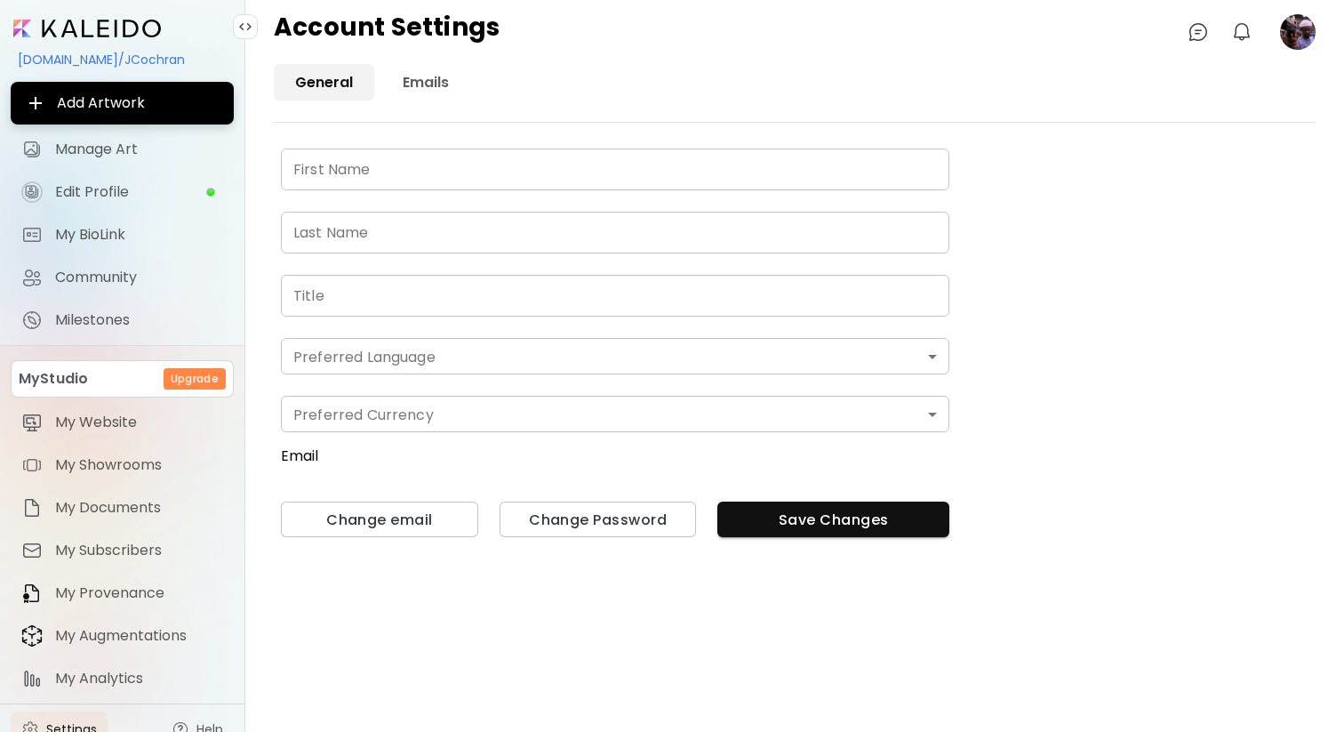
type input "******"
type input "*******"
type input "**********"
type input "*******"
type input "*"
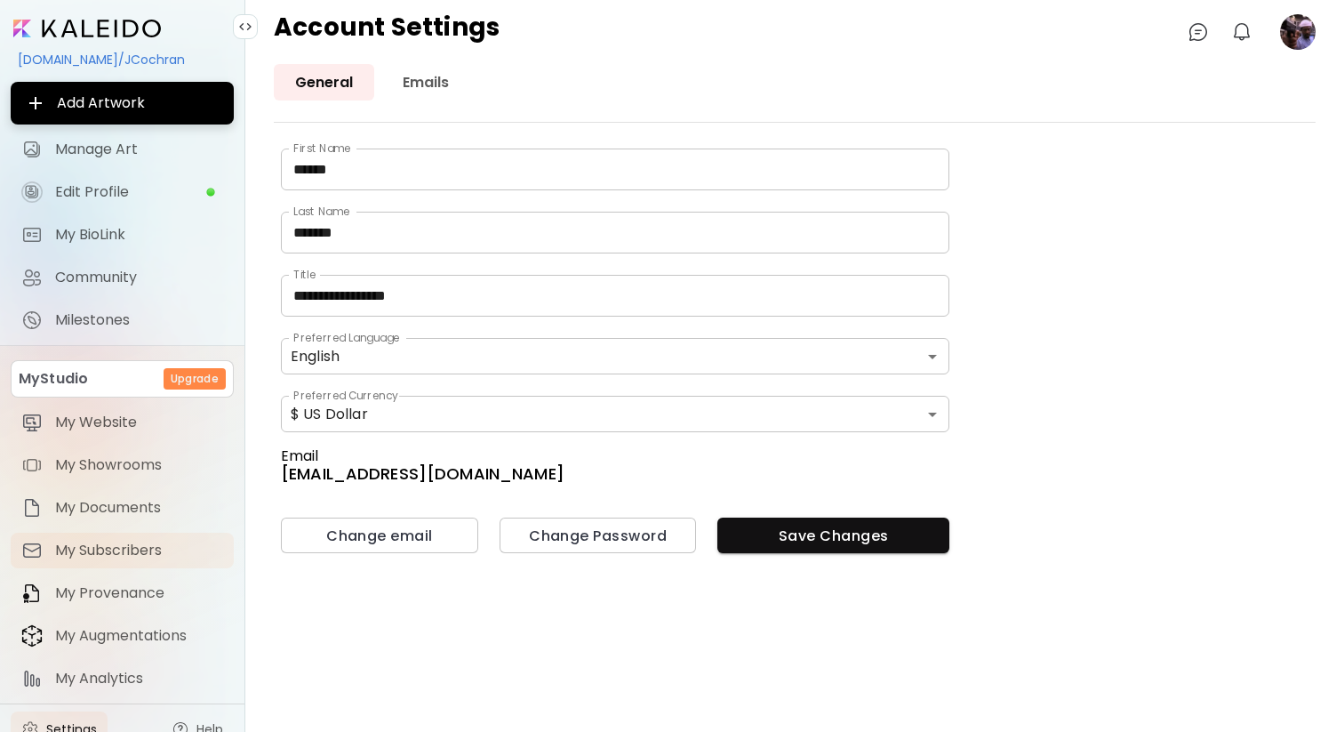
click at [146, 554] on span "My Subscribers" at bounding box center [139, 550] width 168 height 18
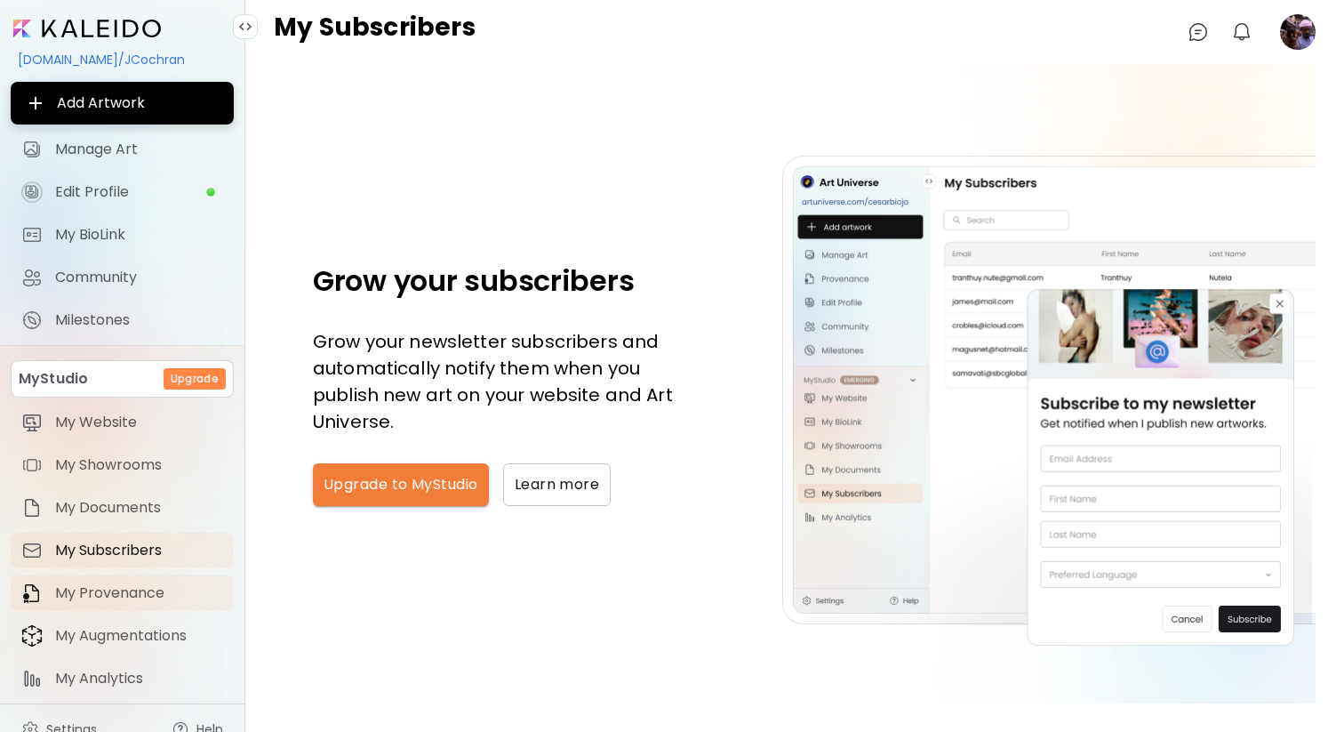
click at [147, 596] on span "My Provenance" at bounding box center [139, 593] width 168 height 18
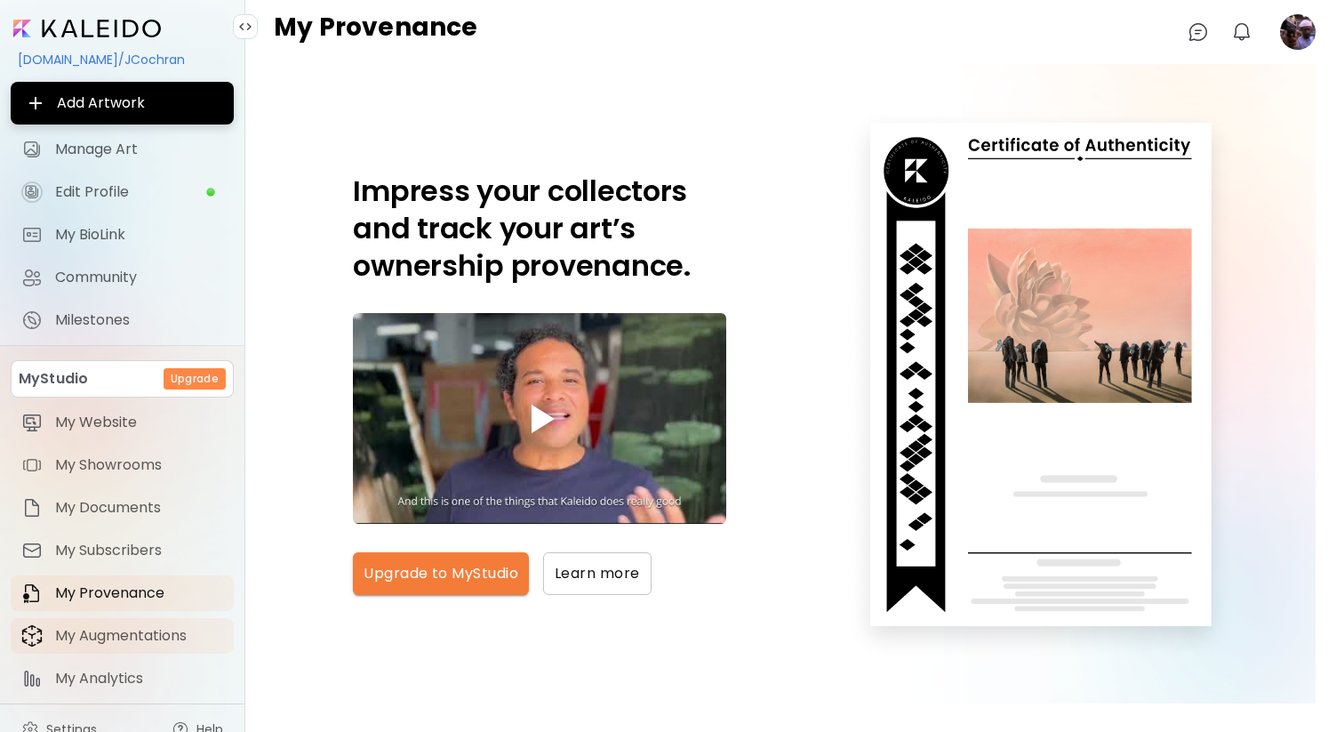
click at [132, 646] on link "My Augmentations" at bounding box center [122, 636] width 223 height 36
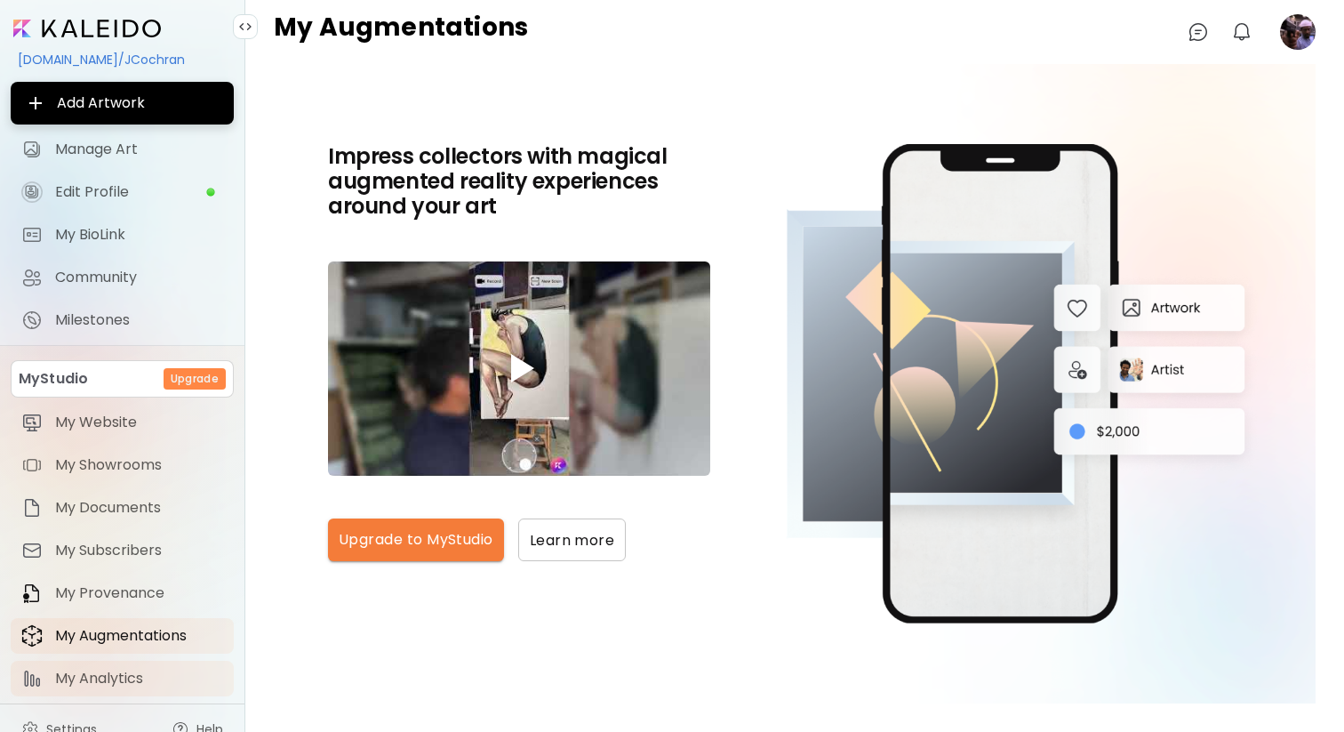
click at [121, 675] on span "My Analytics" at bounding box center [139, 678] width 168 height 18
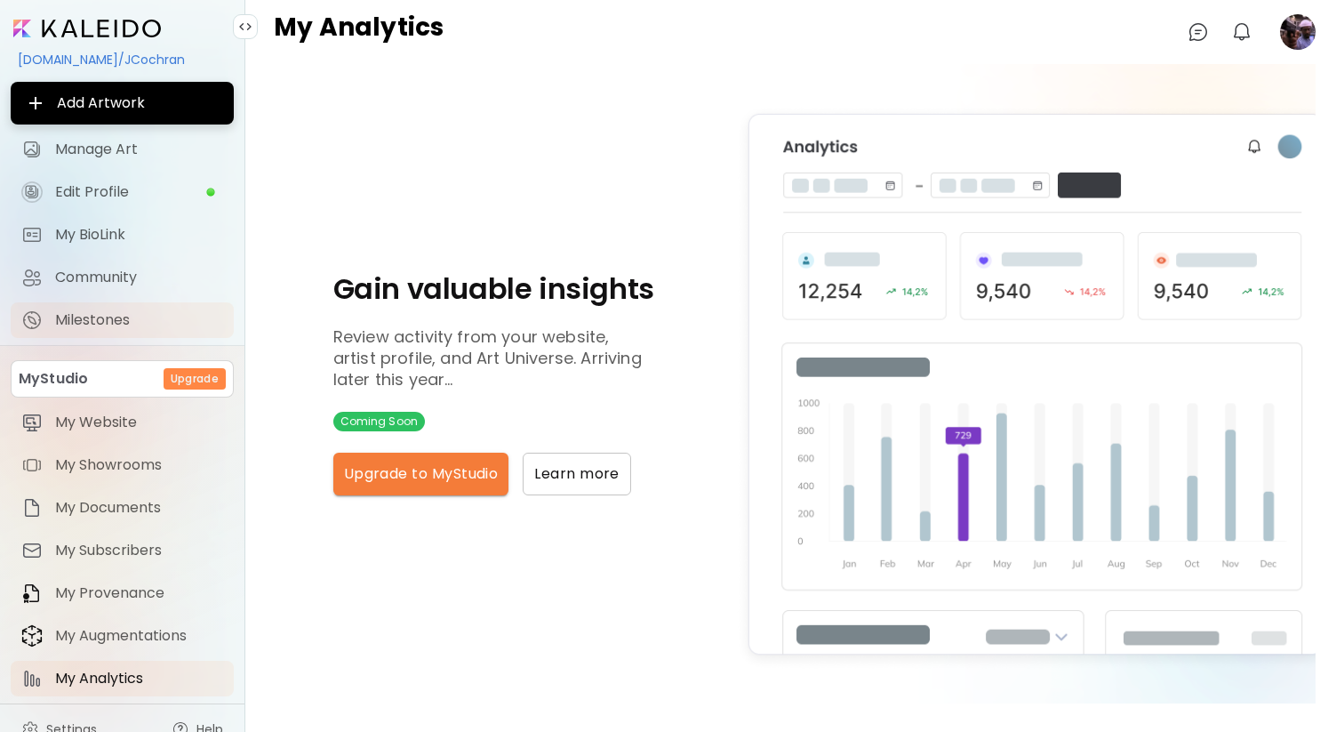
click at [91, 323] on span "Milestones" at bounding box center [139, 320] width 168 height 18
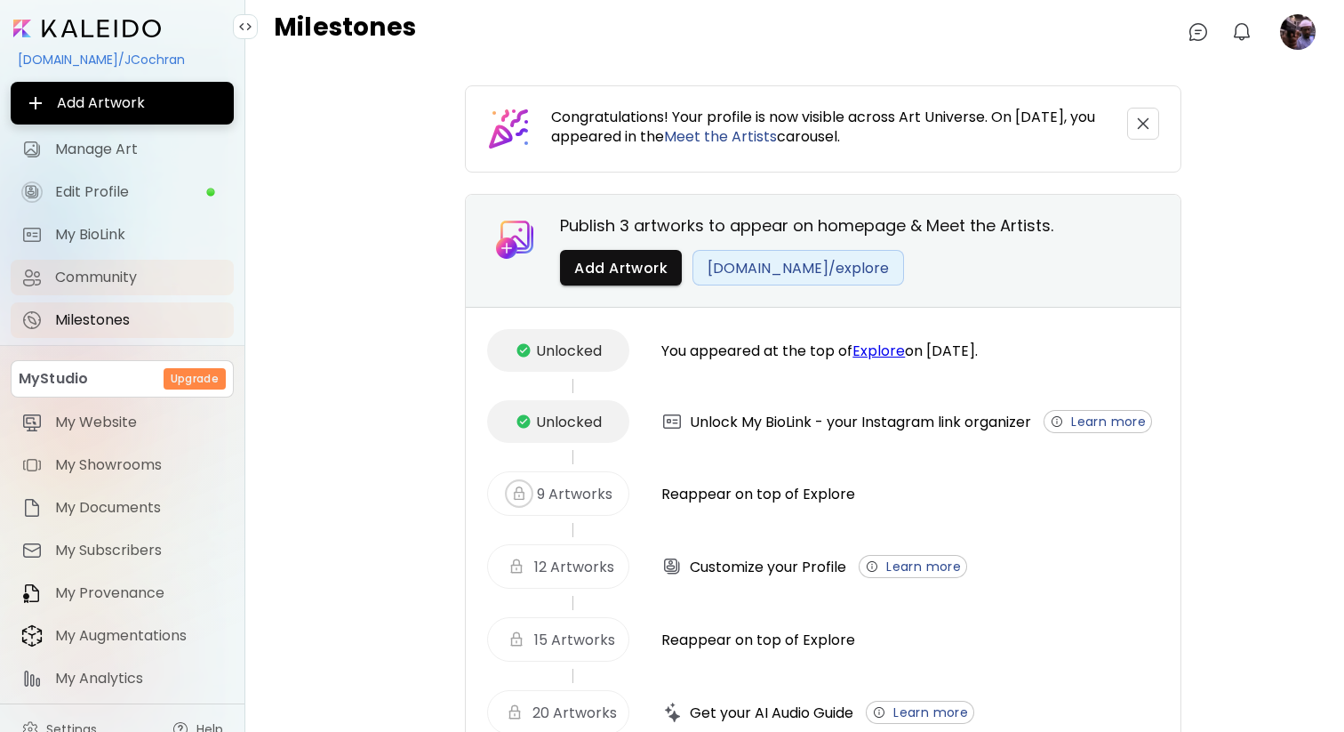
click at [104, 281] on span "Community" at bounding box center [139, 277] width 168 height 18
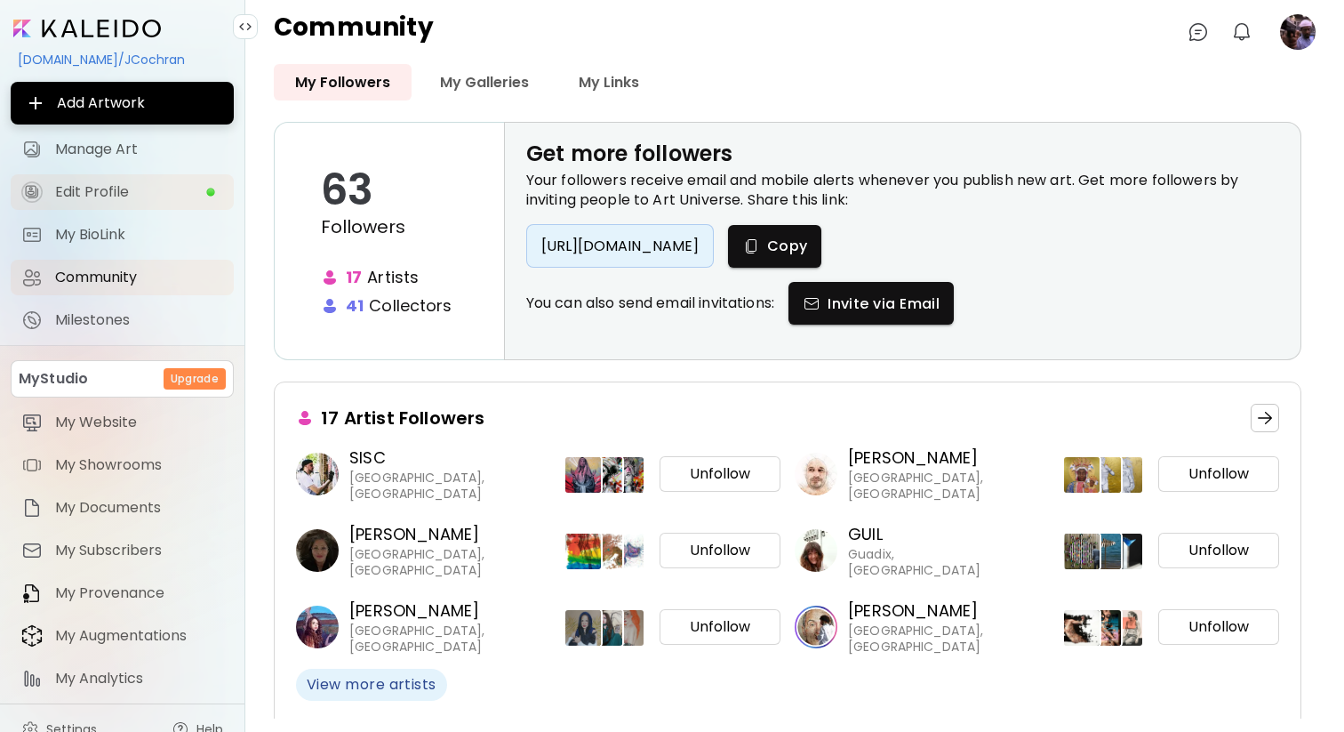
click at [136, 197] on span "Edit Profile" at bounding box center [130, 192] width 150 height 18
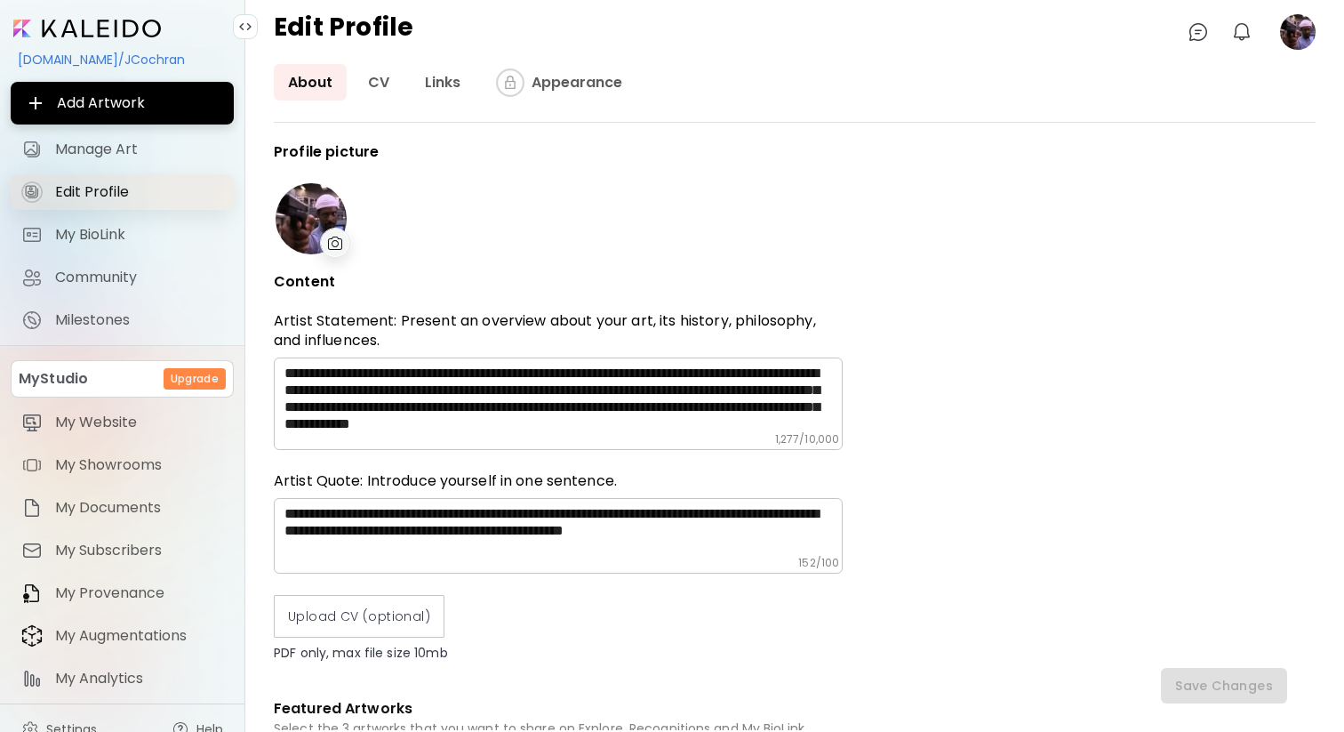
type input "**********"
type input "********"
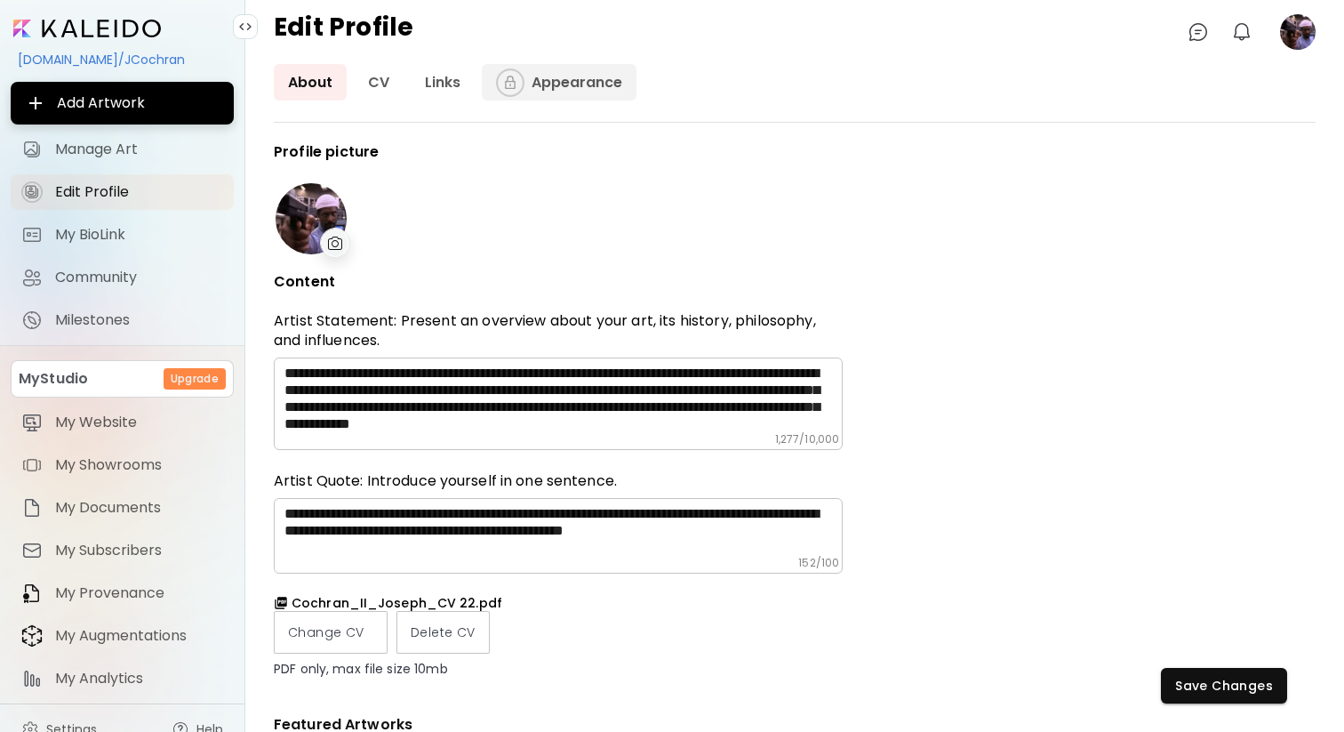
click at [564, 89] on link "Appearance" at bounding box center [559, 82] width 155 height 36
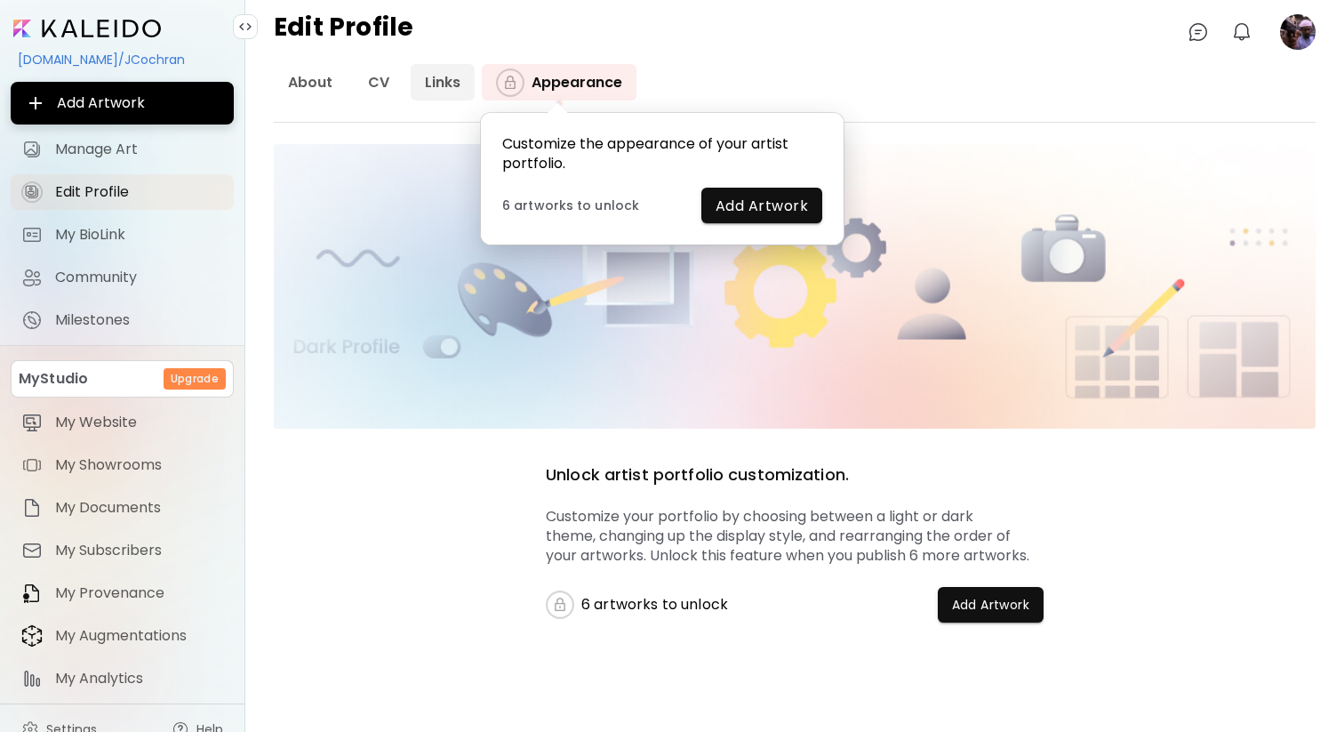
click at [422, 99] on link "Links" at bounding box center [443, 82] width 64 height 36
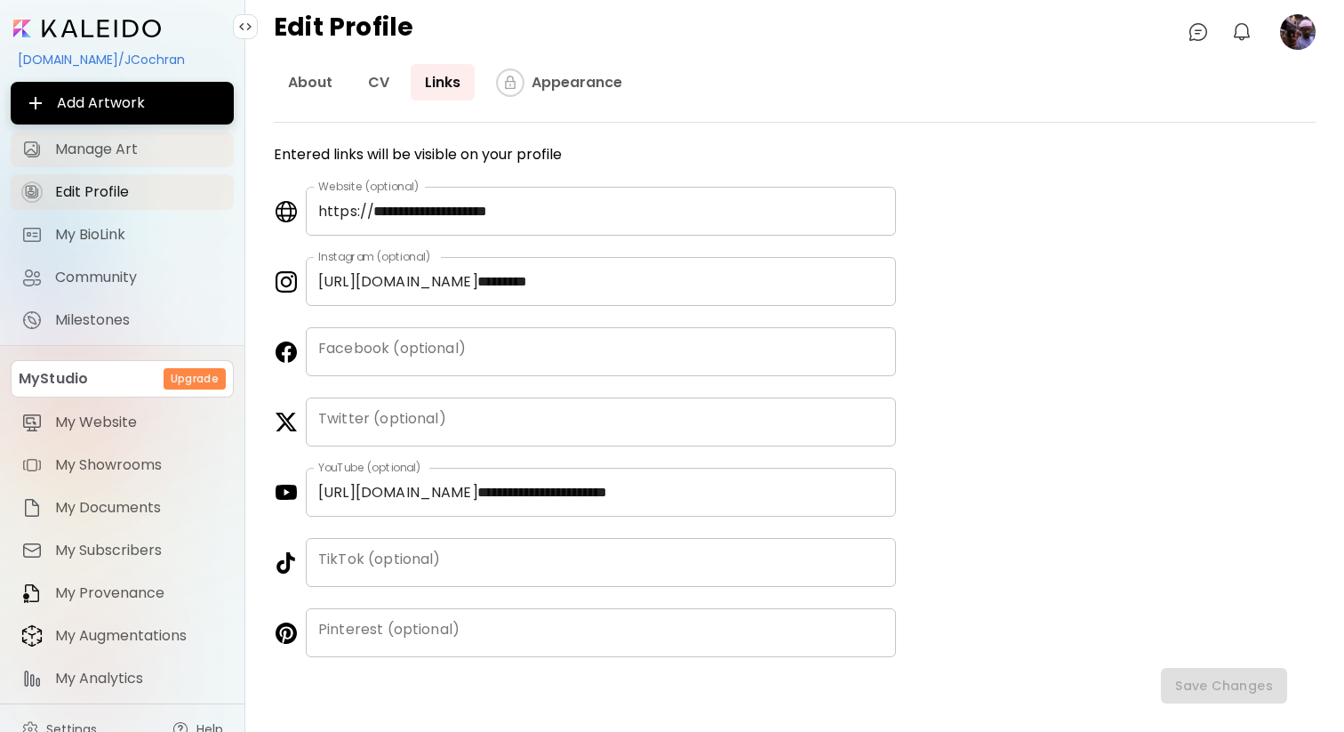
click at [136, 163] on link "Manage Art" at bounding box center [122, 150] width 223 height 36
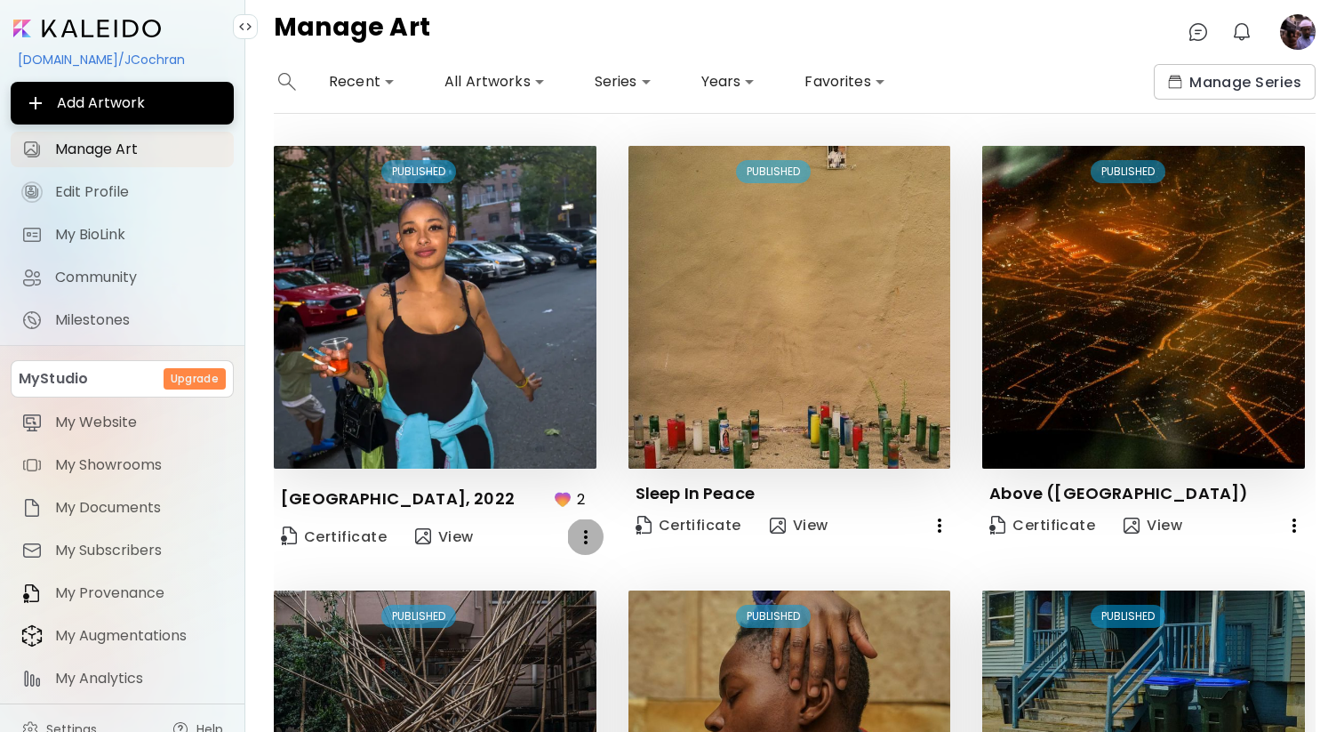
click at [579, 538] on icon "button" at bounding box center [585, 536] width 21 height 21
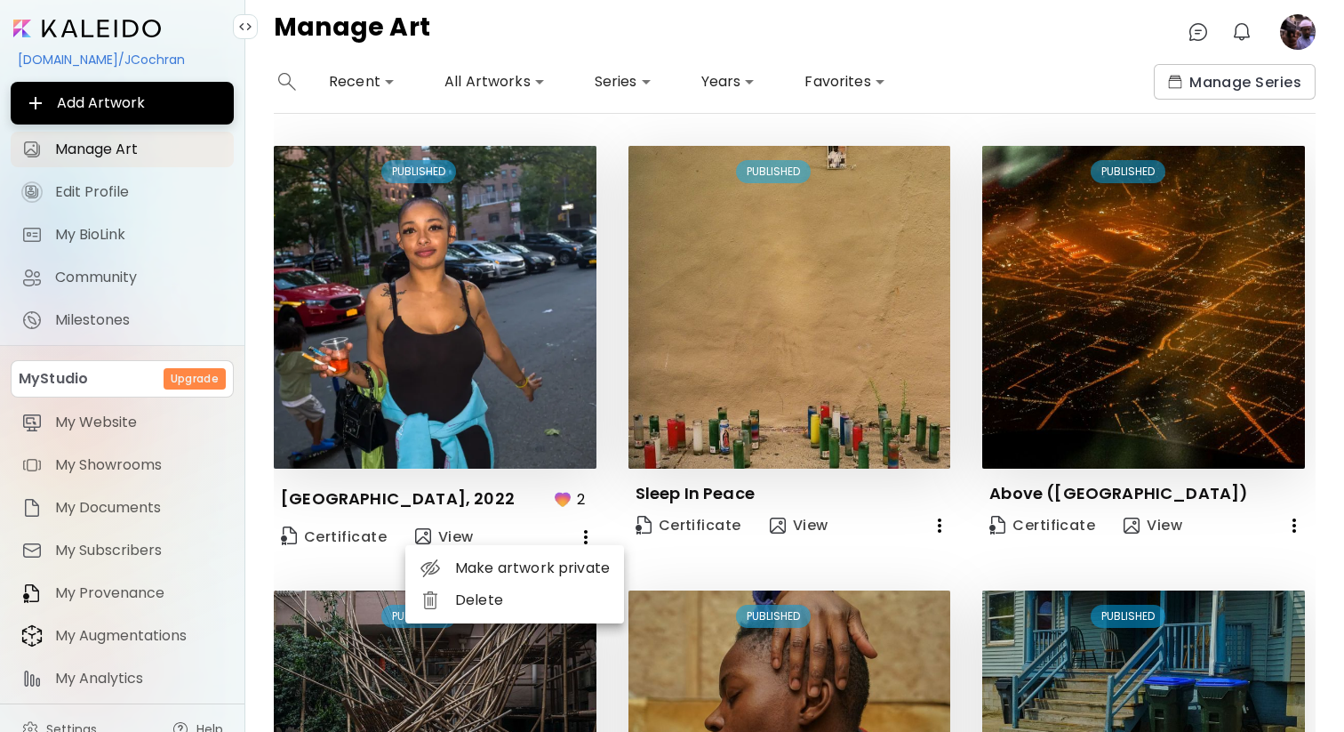
click at [516, 596] on li "Delete" at bounding box center [514, 600] width 219 height 32
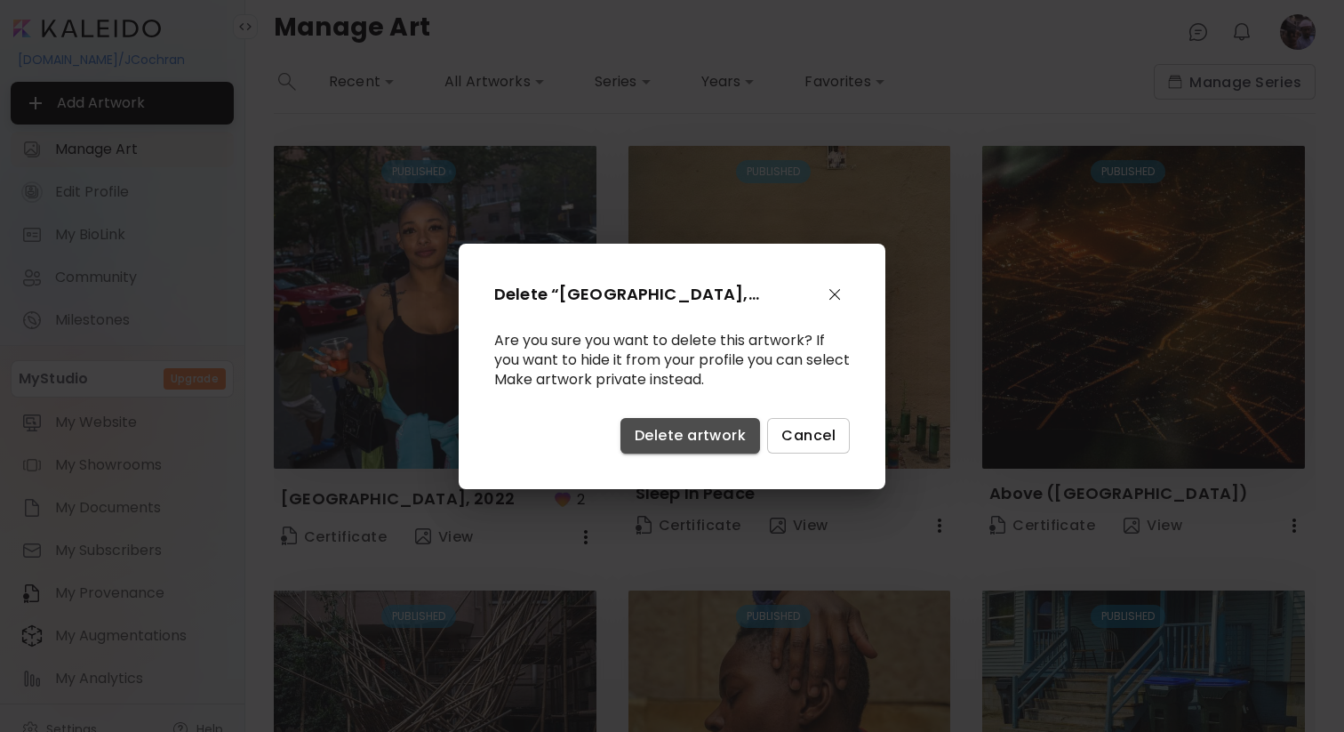
click at [713, 446] on button "Delete artwork" at bounding box center [690, 436] width 140 height 36
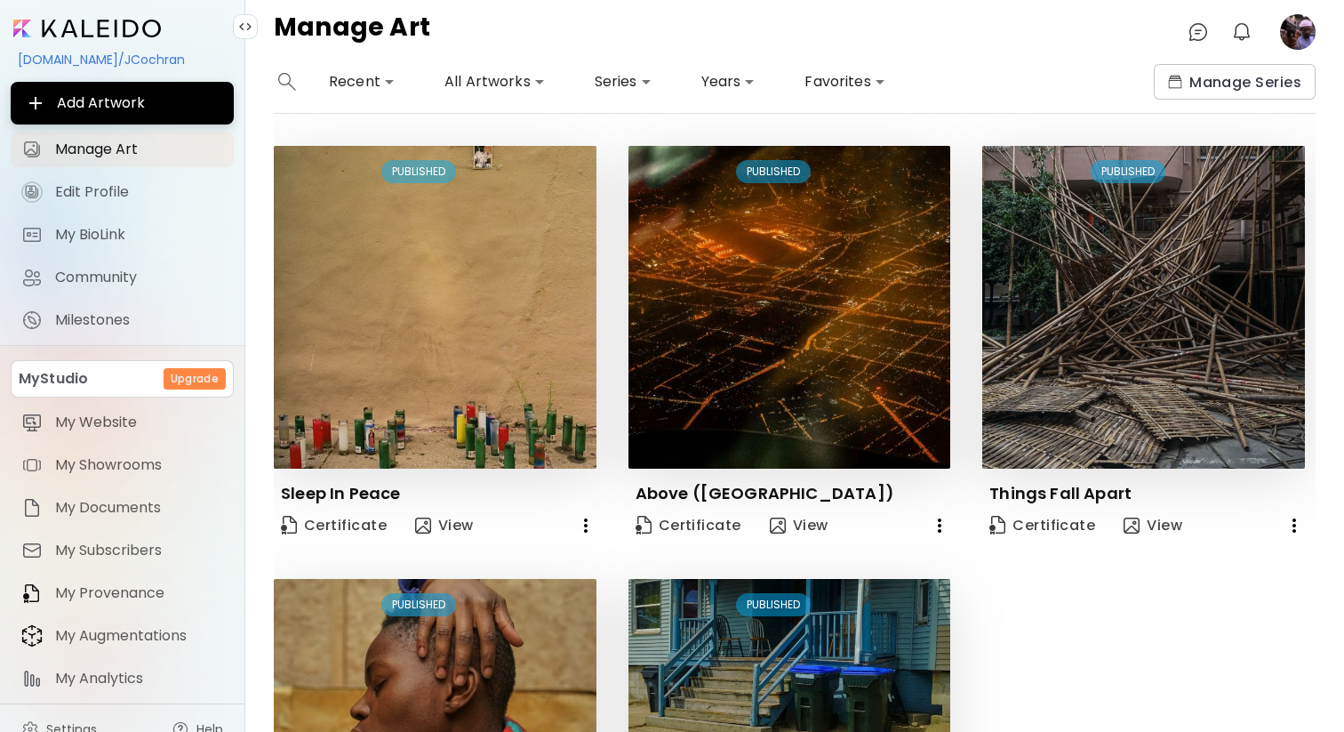
click at [584, 515] on icon "button" at bounding box center [585, 525] width 21 height 21
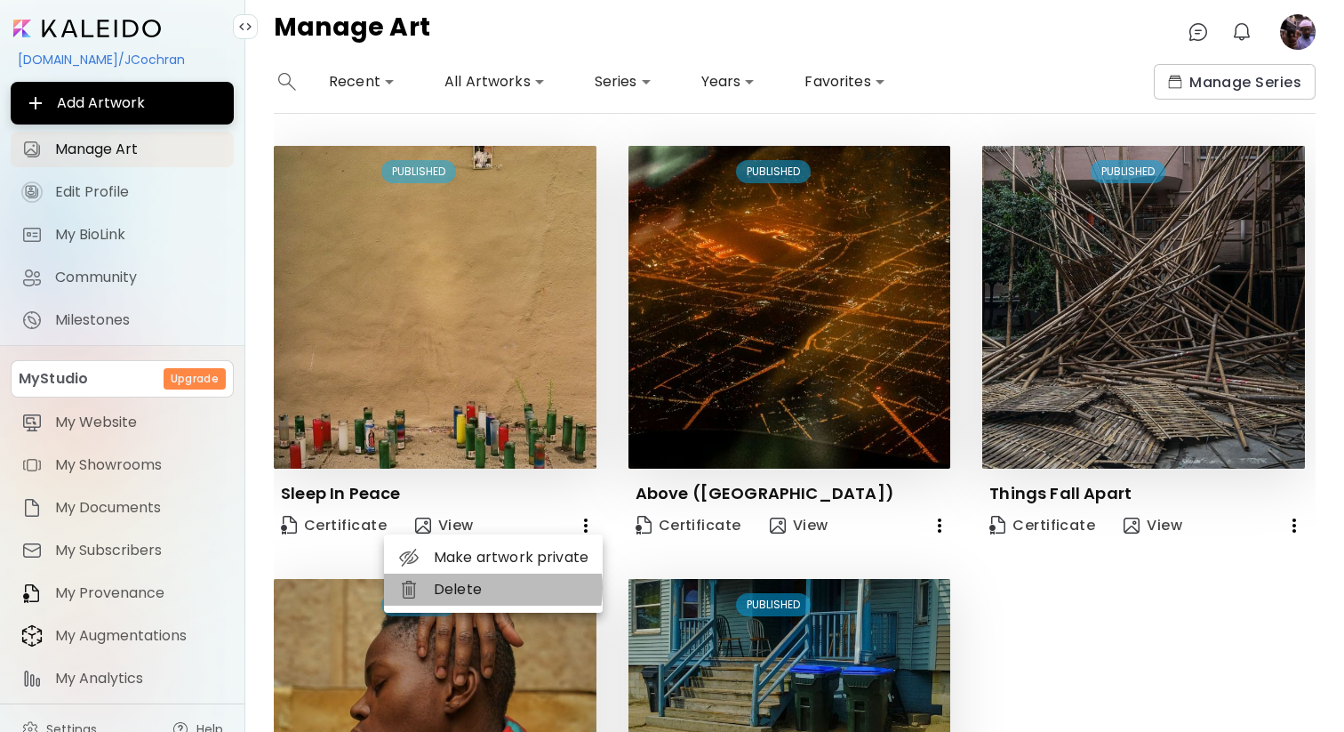
click at [485, 588] on li "Delete" at bounding box center [493, 589] width 219 height 32
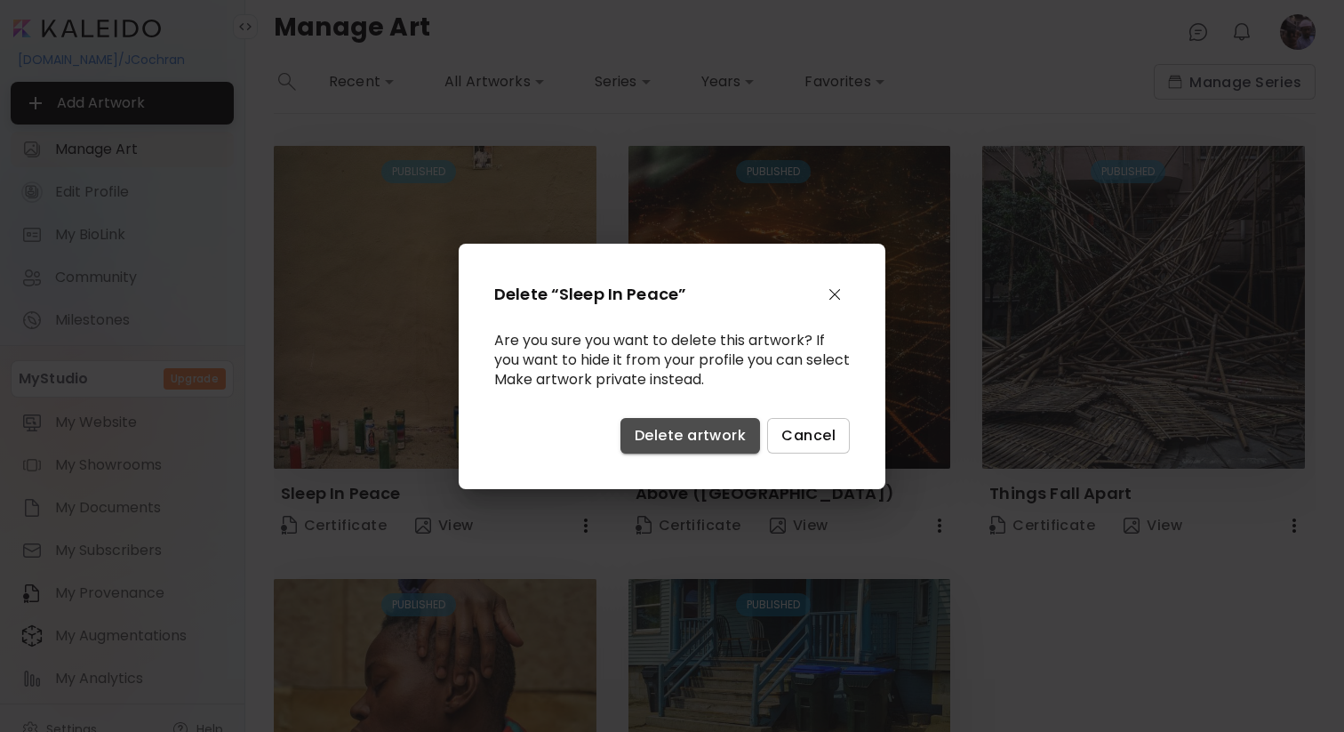
click at [677, 418] on button "Delete artwork" at bounding box center [690, 436] width 140 height 36
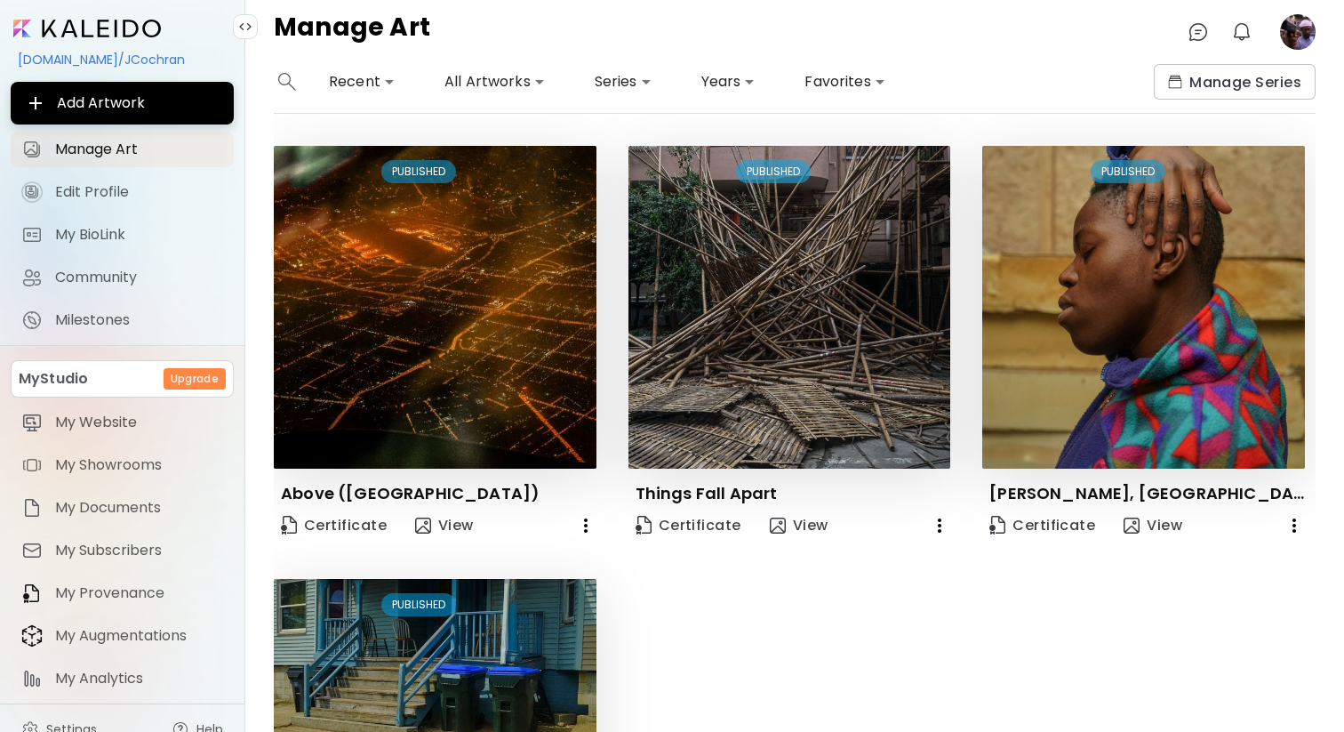
click at [580, 524] on icon "button" at bounding box center [585, 525] width 21 height 21
click at [484, 584] on li "Delete" at bounding box center [493, 589] width 219 height 32
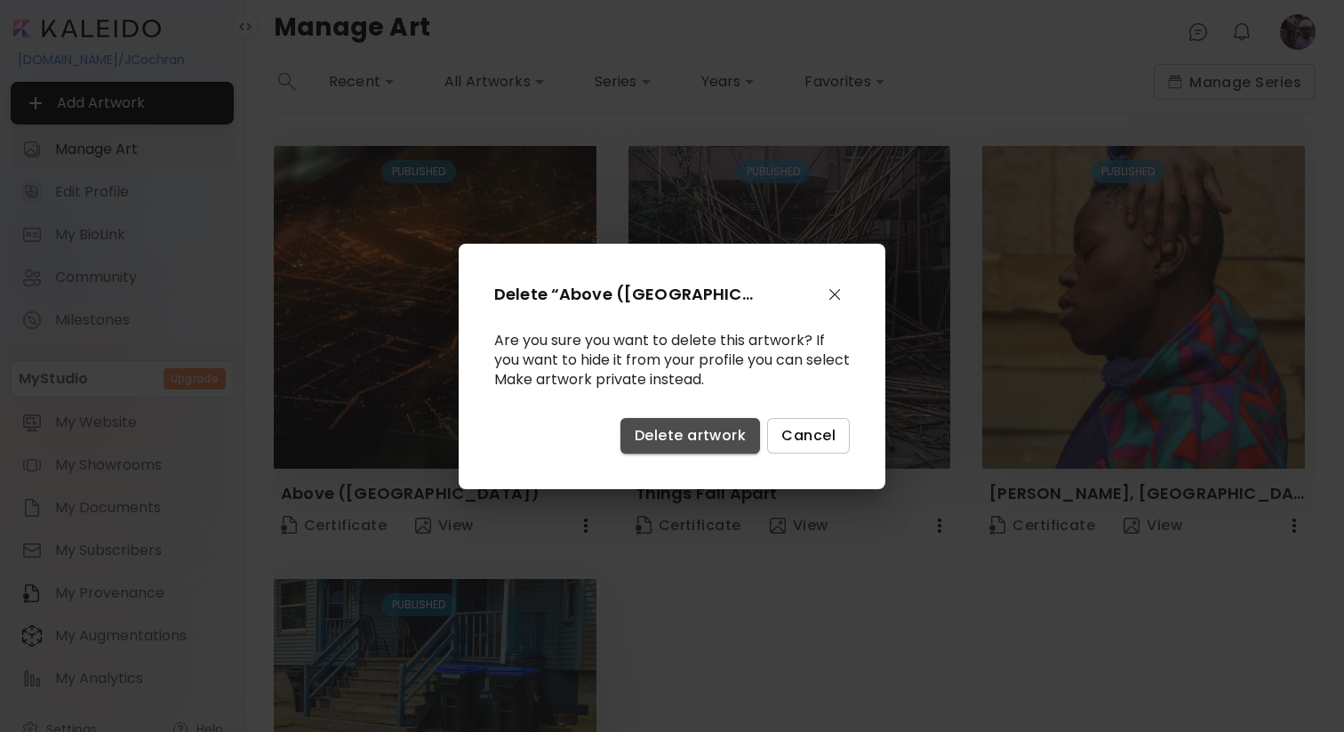
click at [657, 445] on button "Delete artwork" at bounding box center [690, 436] width 140 height 36
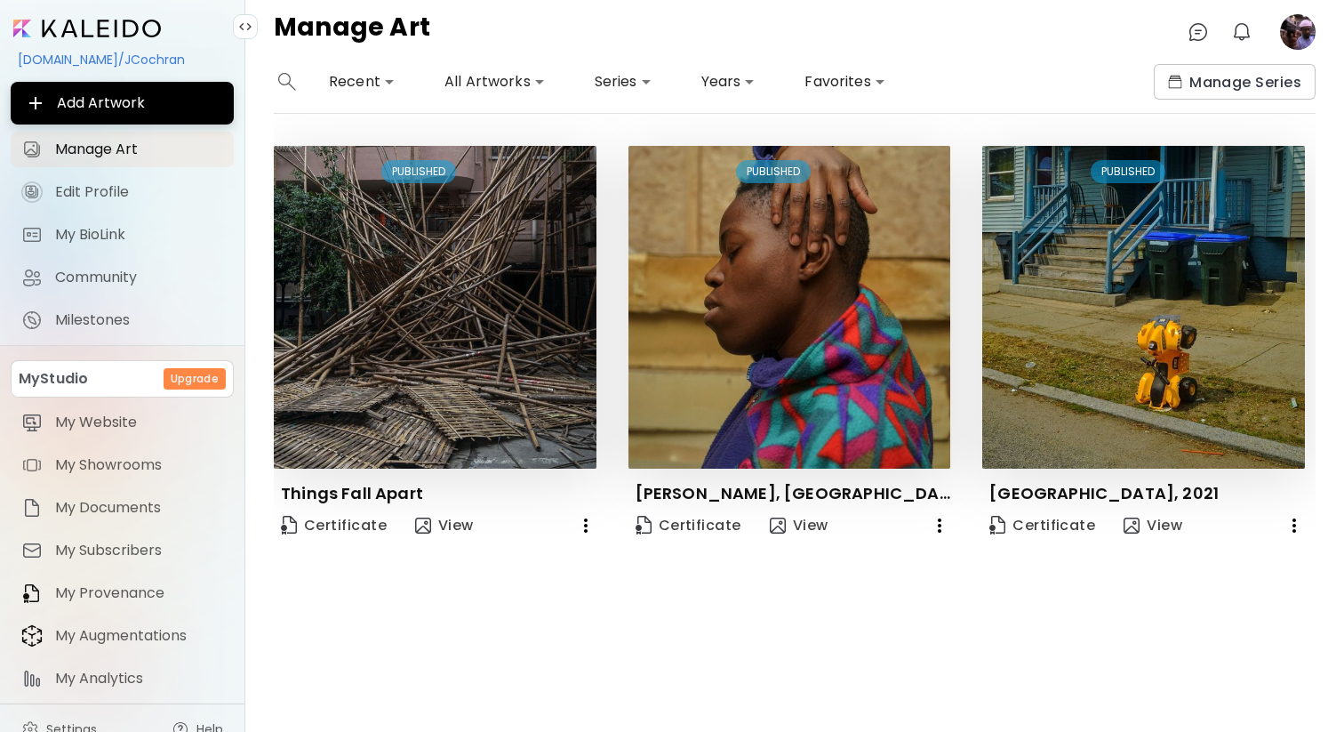
click at [588, 526] on icon "button" at bounding box center [585, 525] width 21 height 21
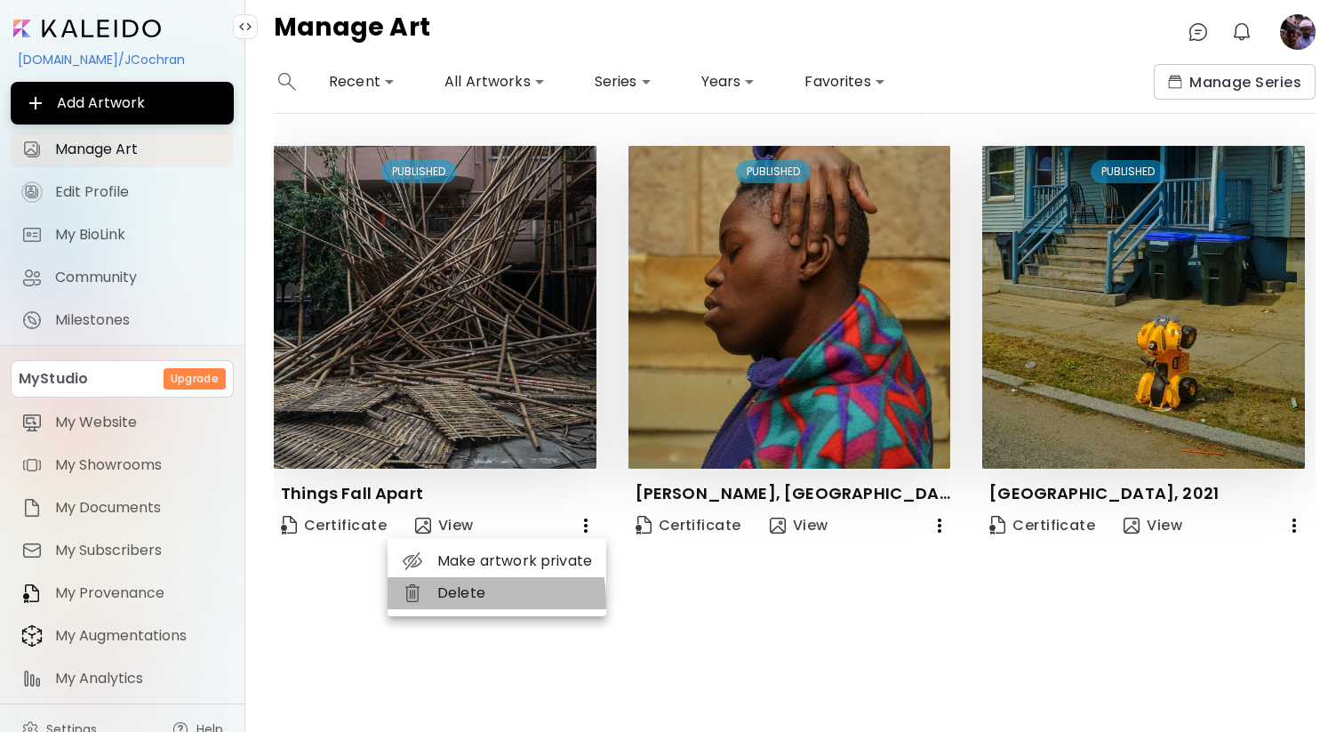
click at [464, 601] on li "Delete" at bounding box center [497, 593] width 219 height 32
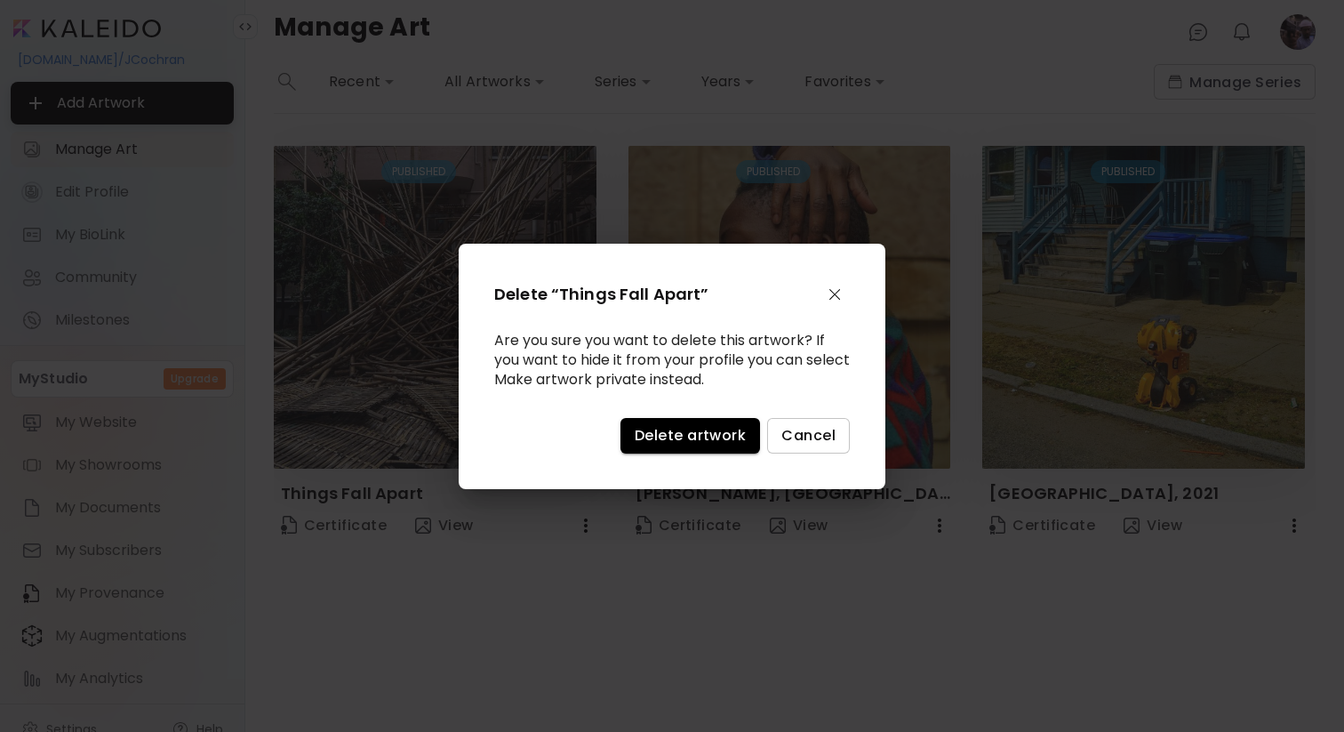
click at [638, 423] on button "Delete artwork" at bounding box center [690, 436] width 140 height 36
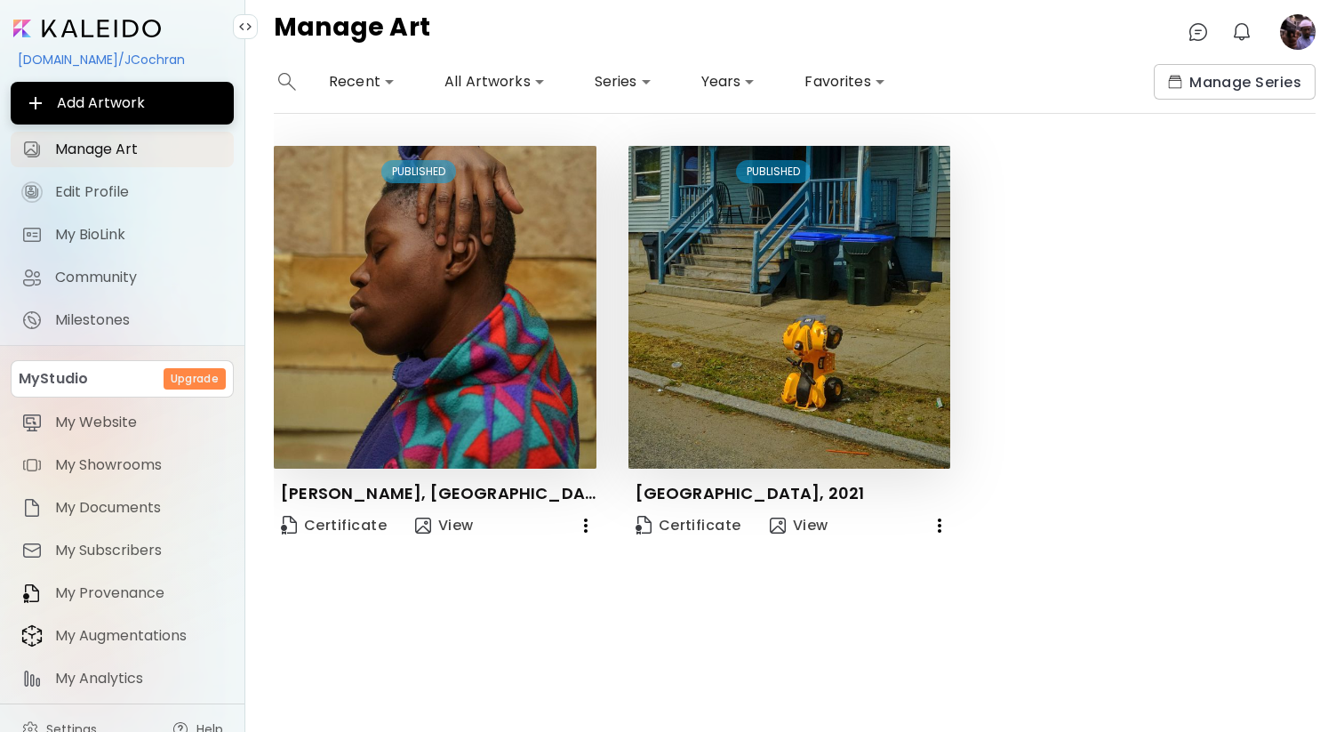
click at [589, 525] on icon "button" at bounding box center [585, 525] width 21 height 21
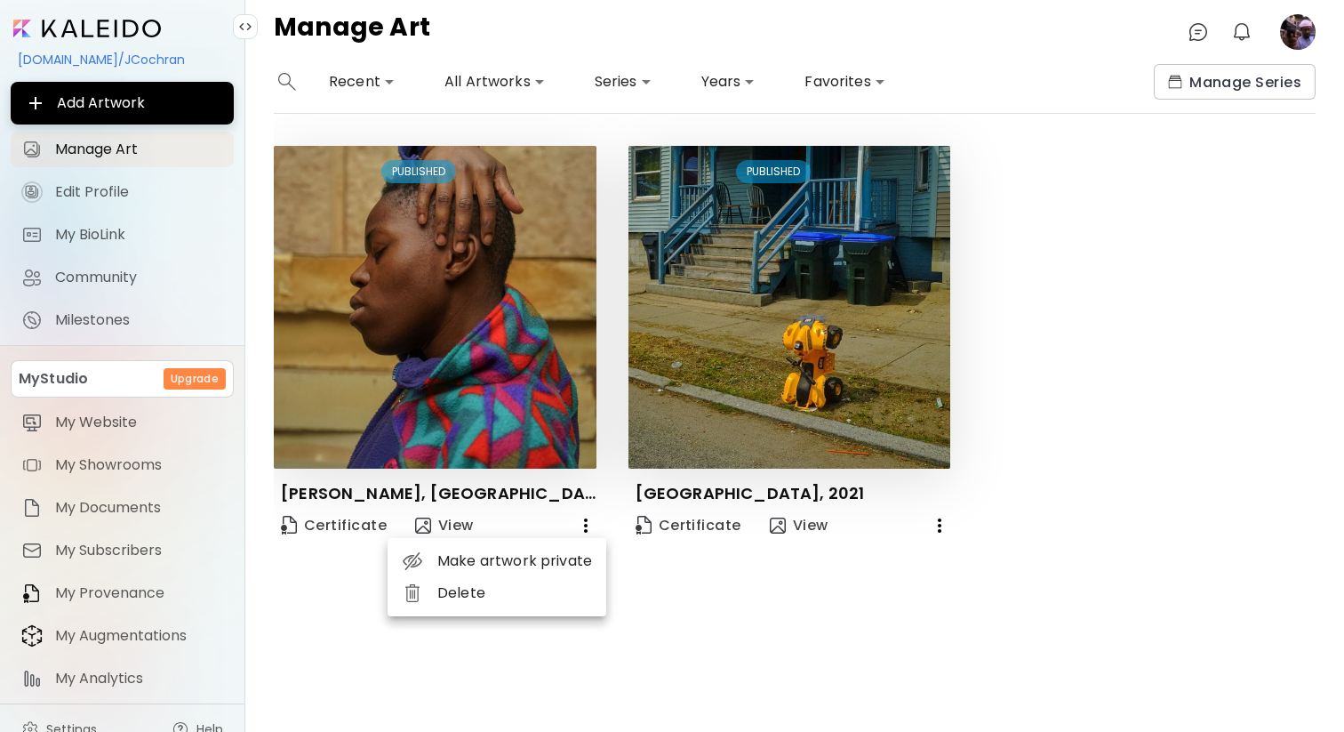
click at [454, 596] on li "Delete" at bounding box center [497, 593] width 219 height 32
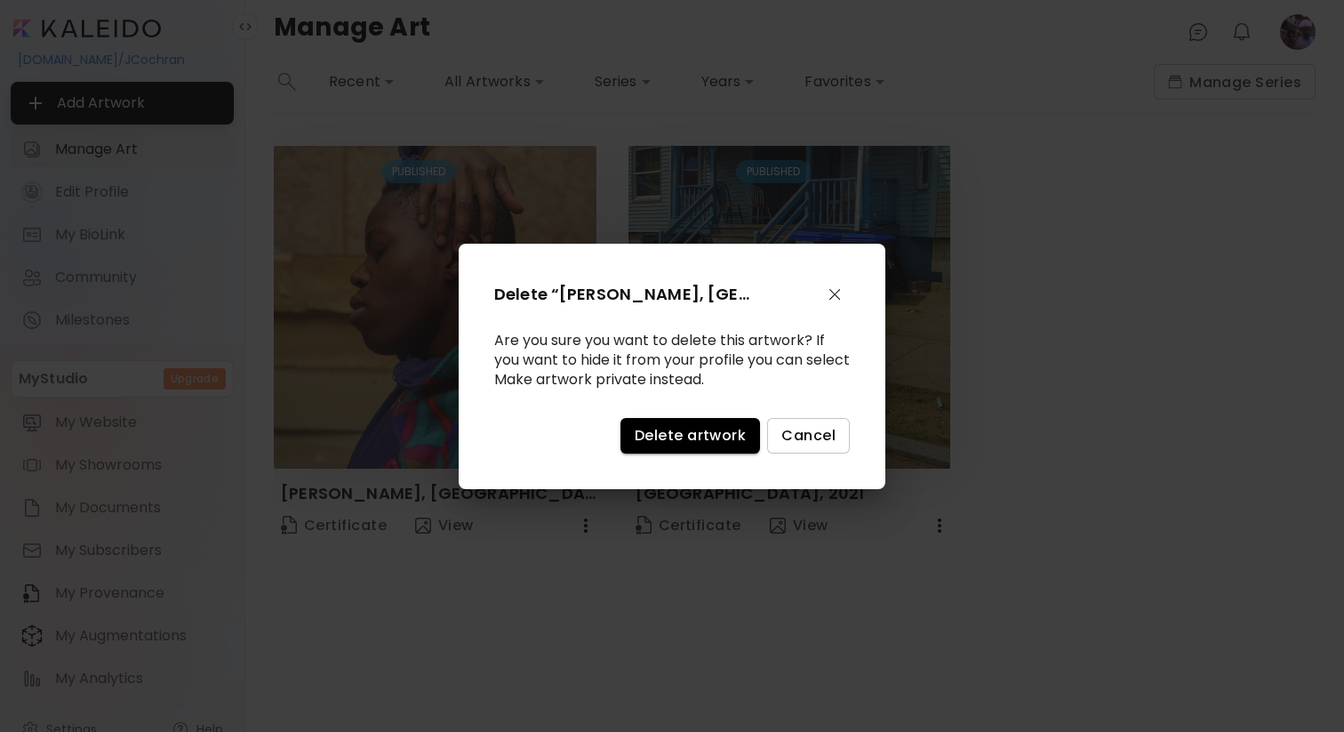
click at [652, 437] on span "Delete artwork" at bounding box center [690, 435] width 111 height 19
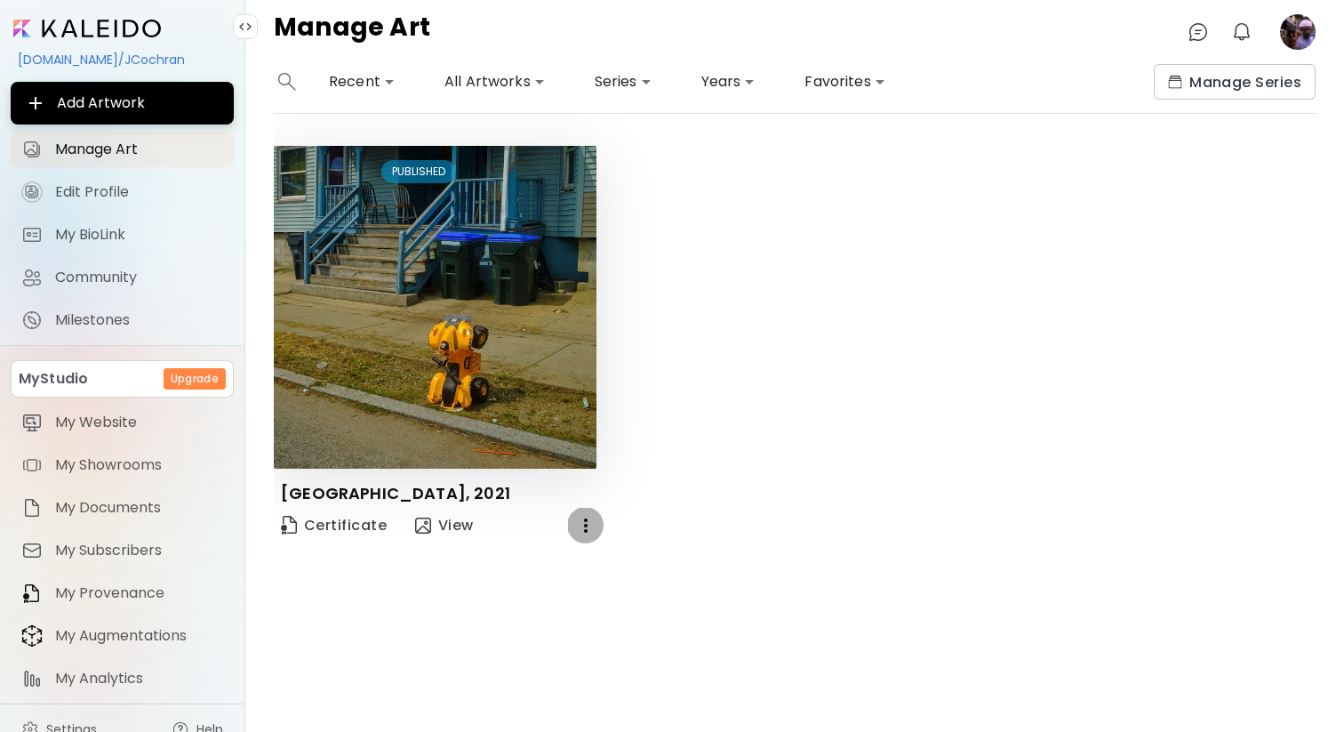
click at [588, 524] on icon "button" at bounding box center [585, 525] width 21 height 21
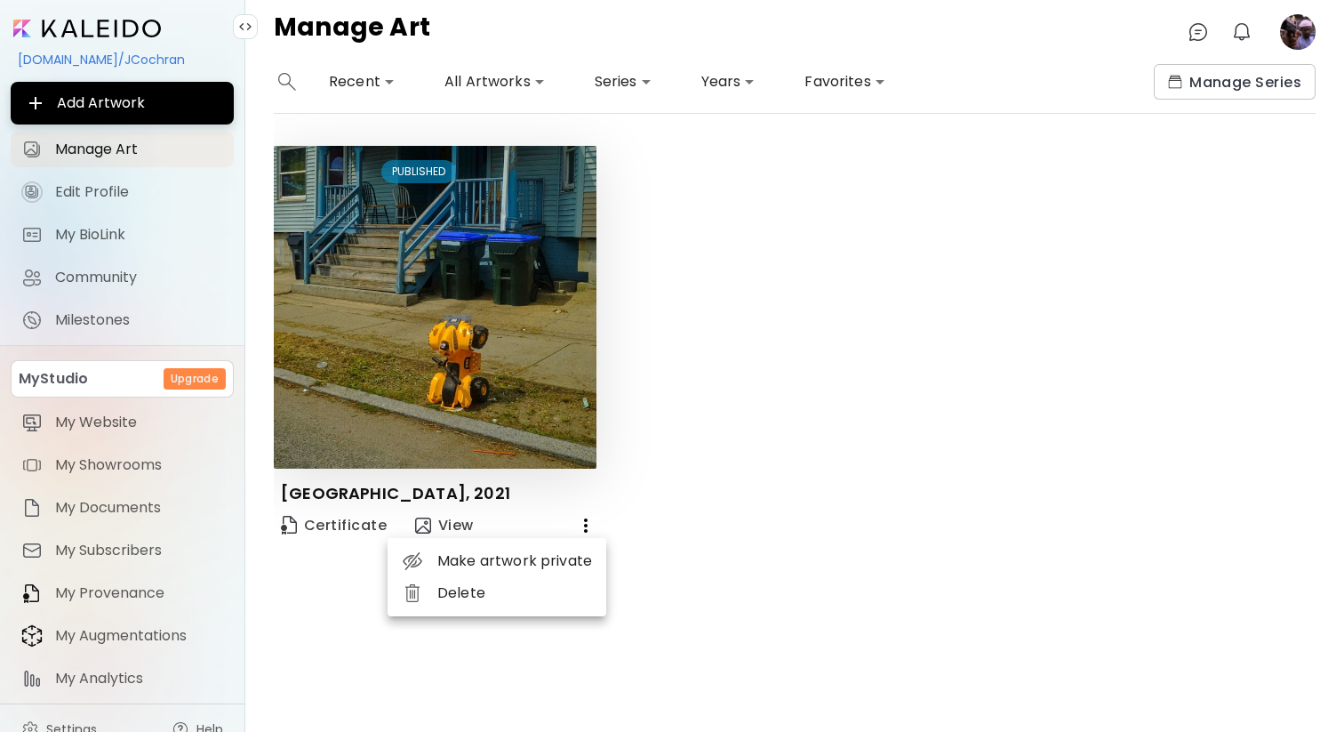
click at [536, 599] on li "Delete" at bounding box center [497, 593] width 219 height 32
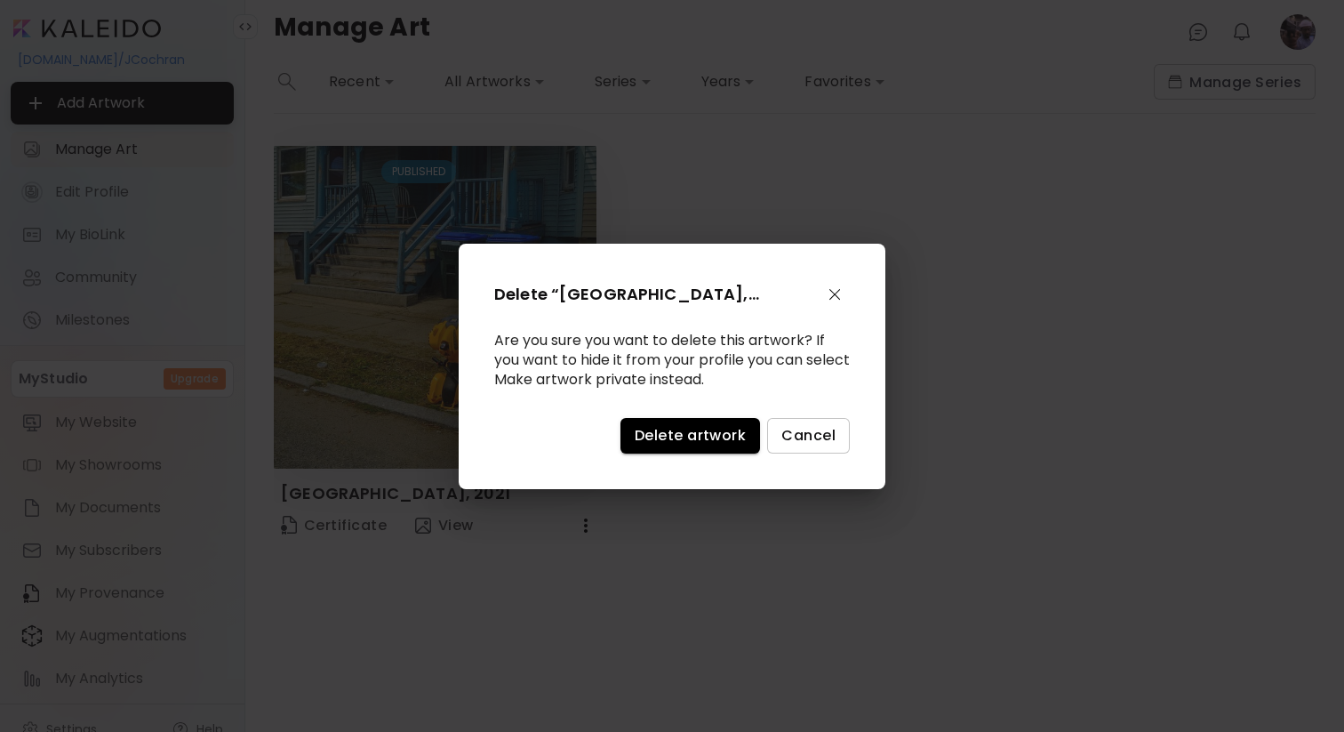
click at [710, 441] on span "Delete artwork" at bounding box center [690, 435] width 111 height 19
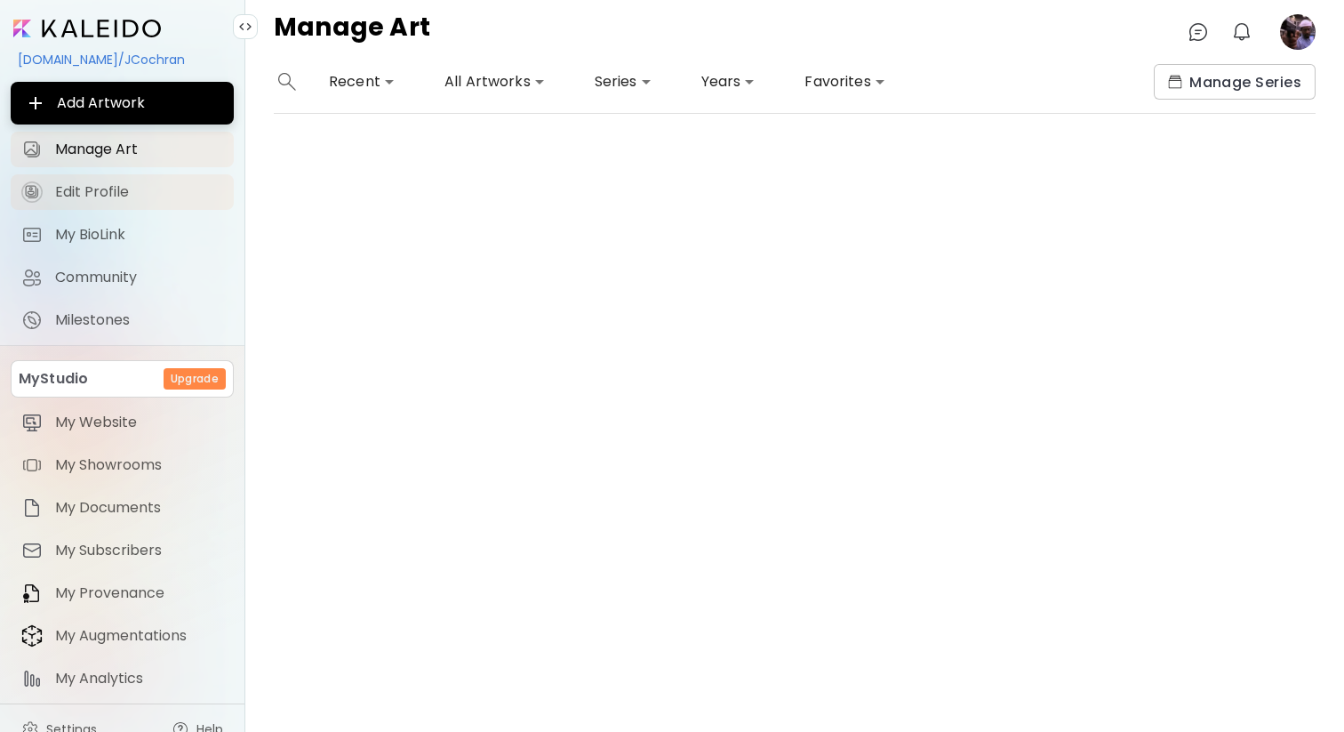
click at [107, 210] on link "Edit Profile" at bounding box center [122, 192] width 223 height 36
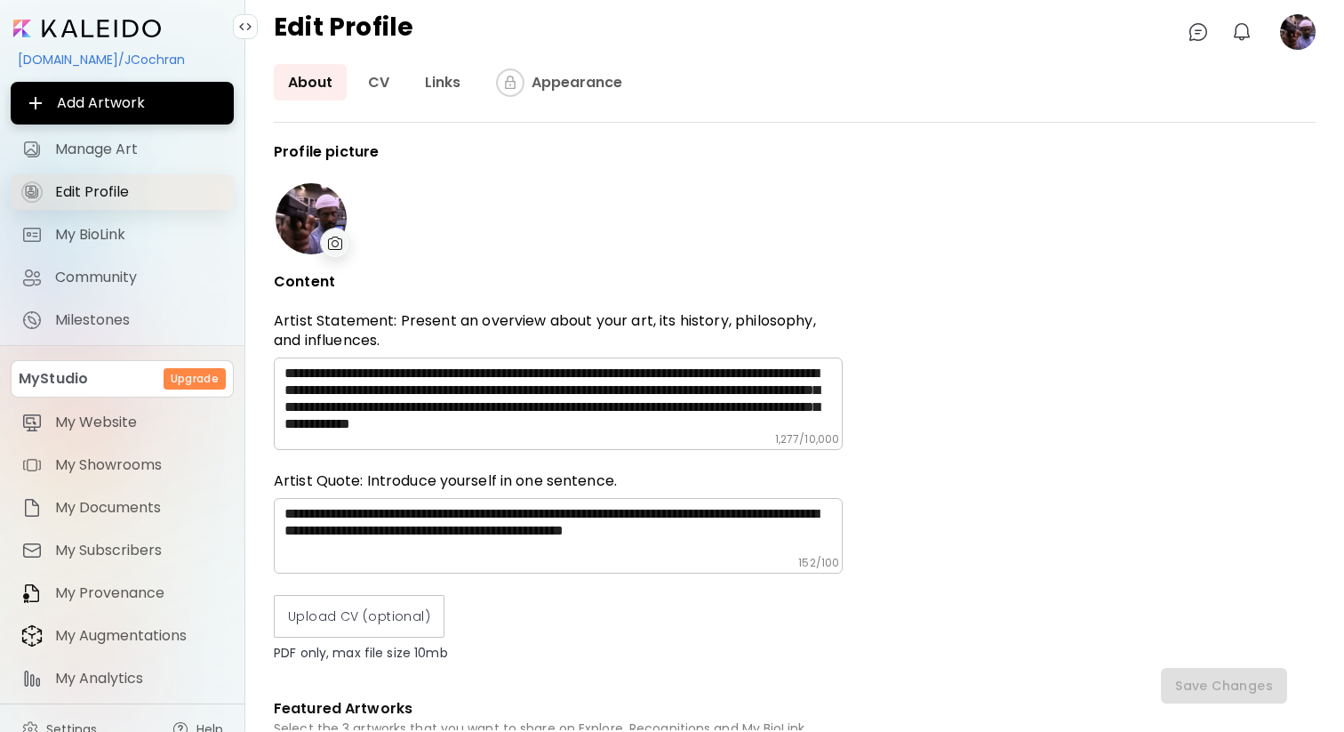
type input "**********"
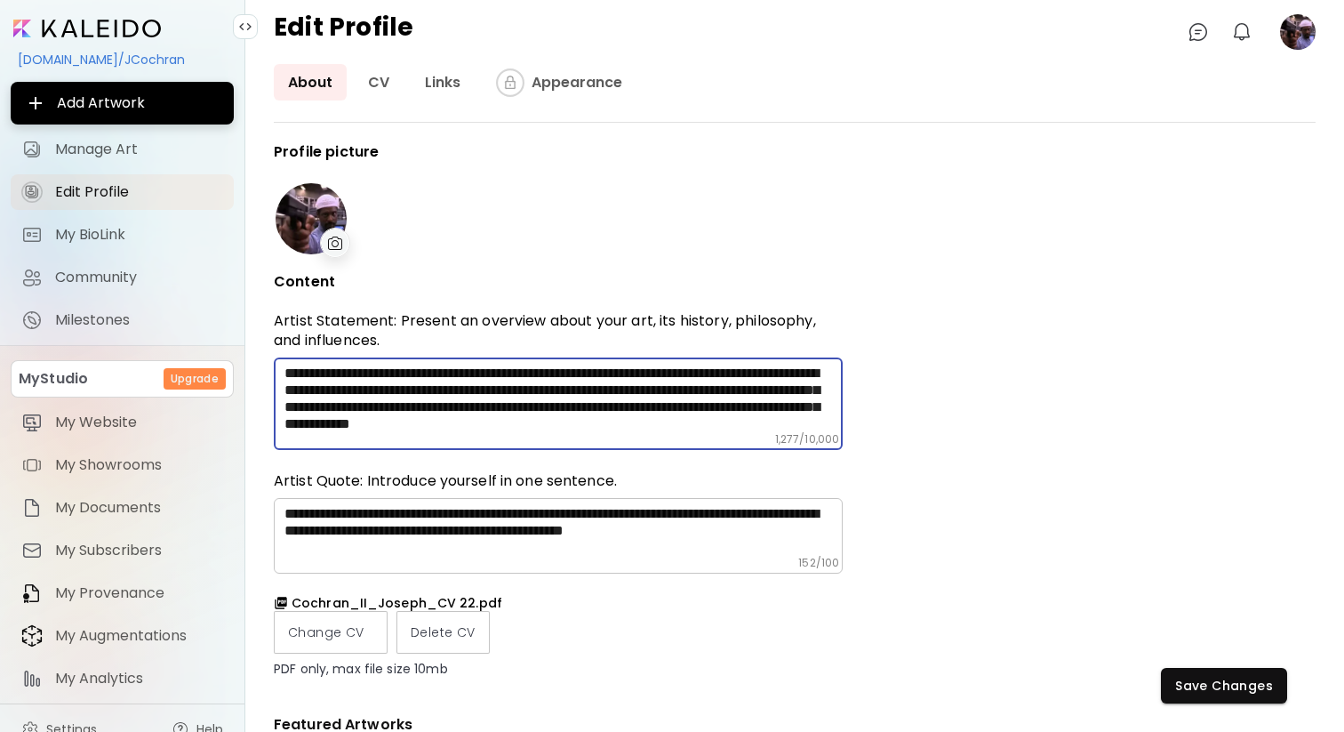
click at [693, 403] on textarea at bounding box center [563, 398] width 558 height 68
click at [693, 403] on textarea "To enrich screen reader interactions, please activate Accessibility in Grammarl…" at bounding box center [563, 398] width 558 height 68
type textarea "**********"
